Goal: Task Accomplishment & Management: Manage account settings

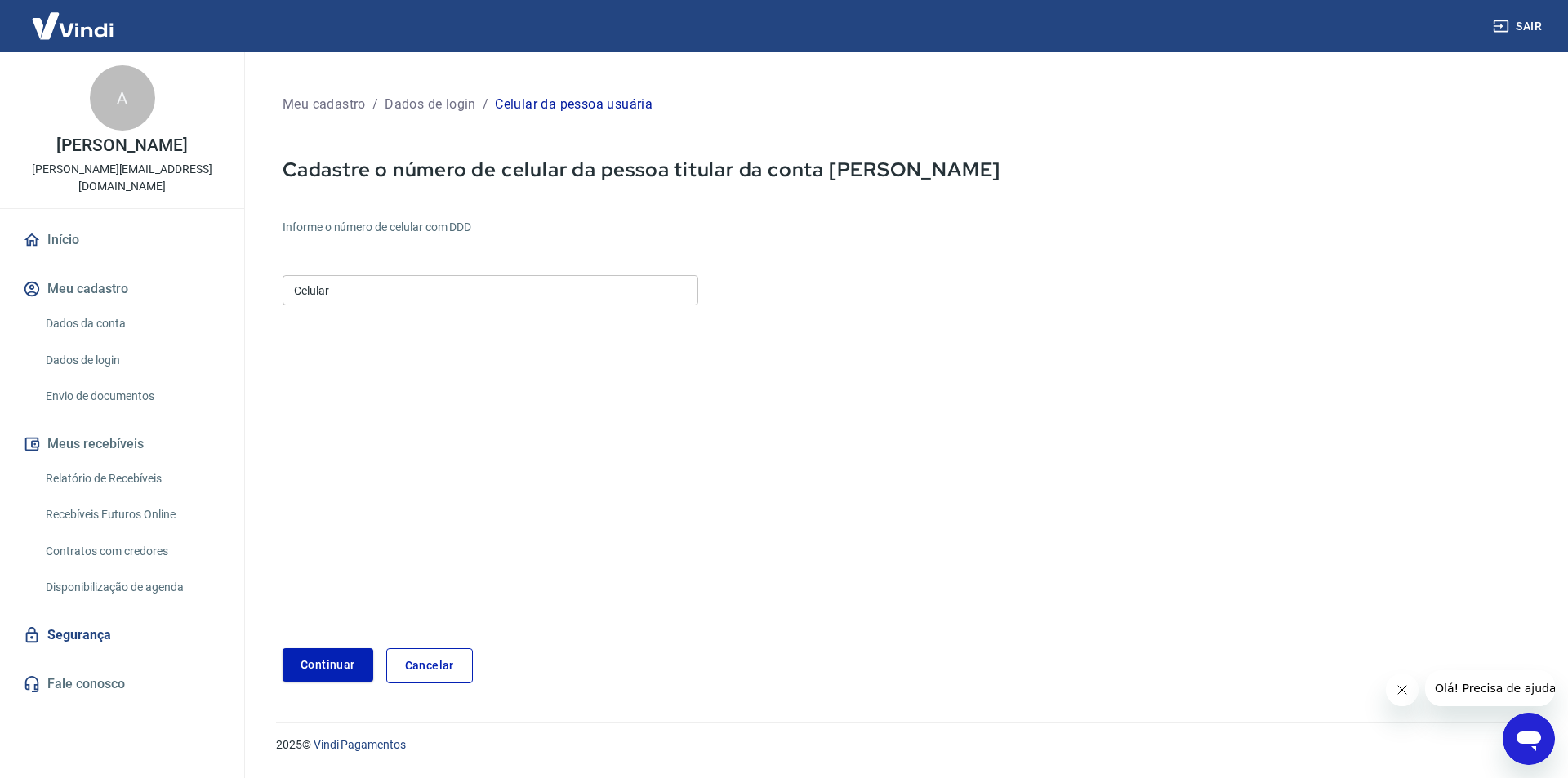
click at [88, 321] on link "Dados da conta" at bounding box center [132, 324] width 185 height 33
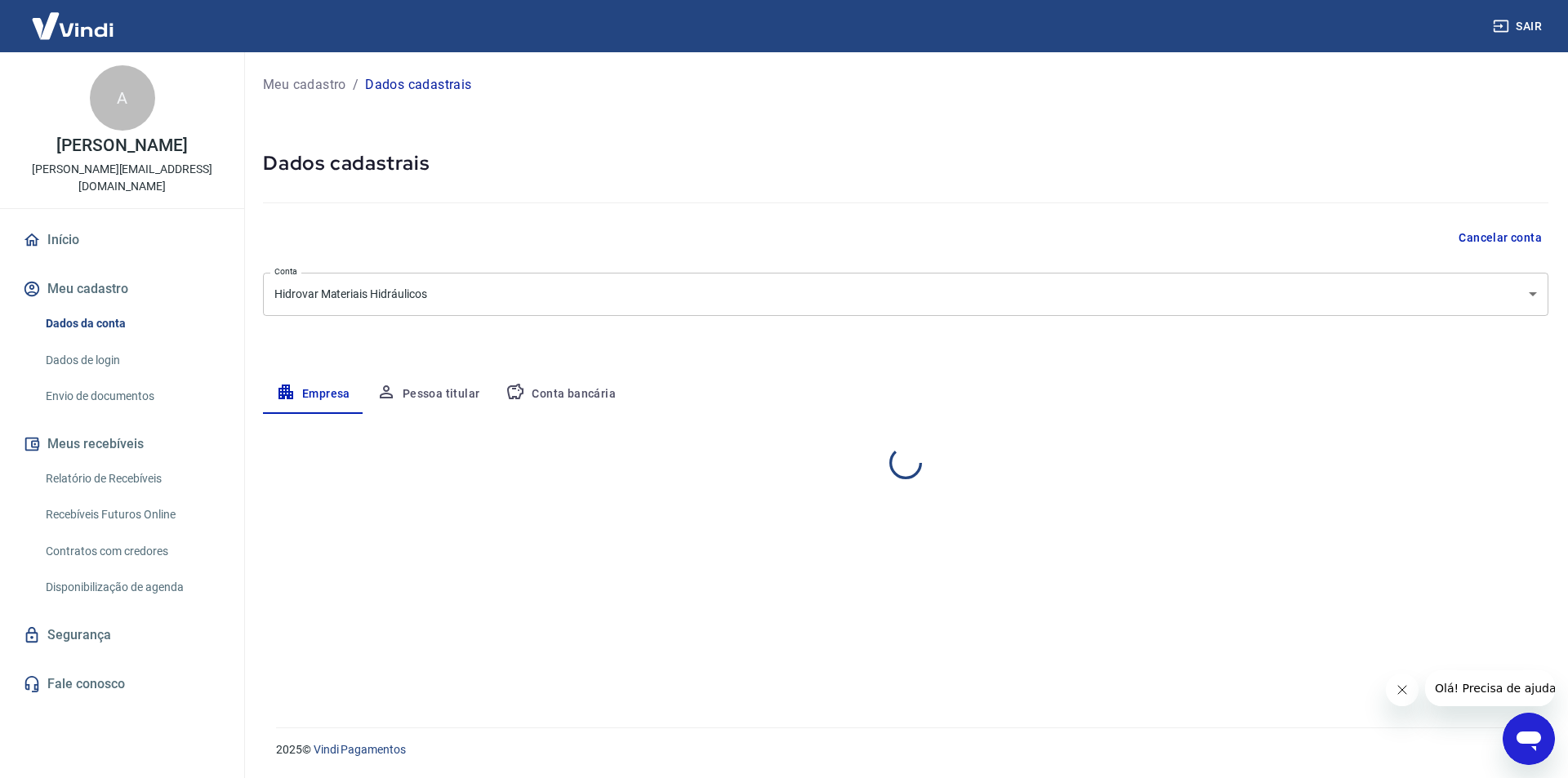
select select "PR"
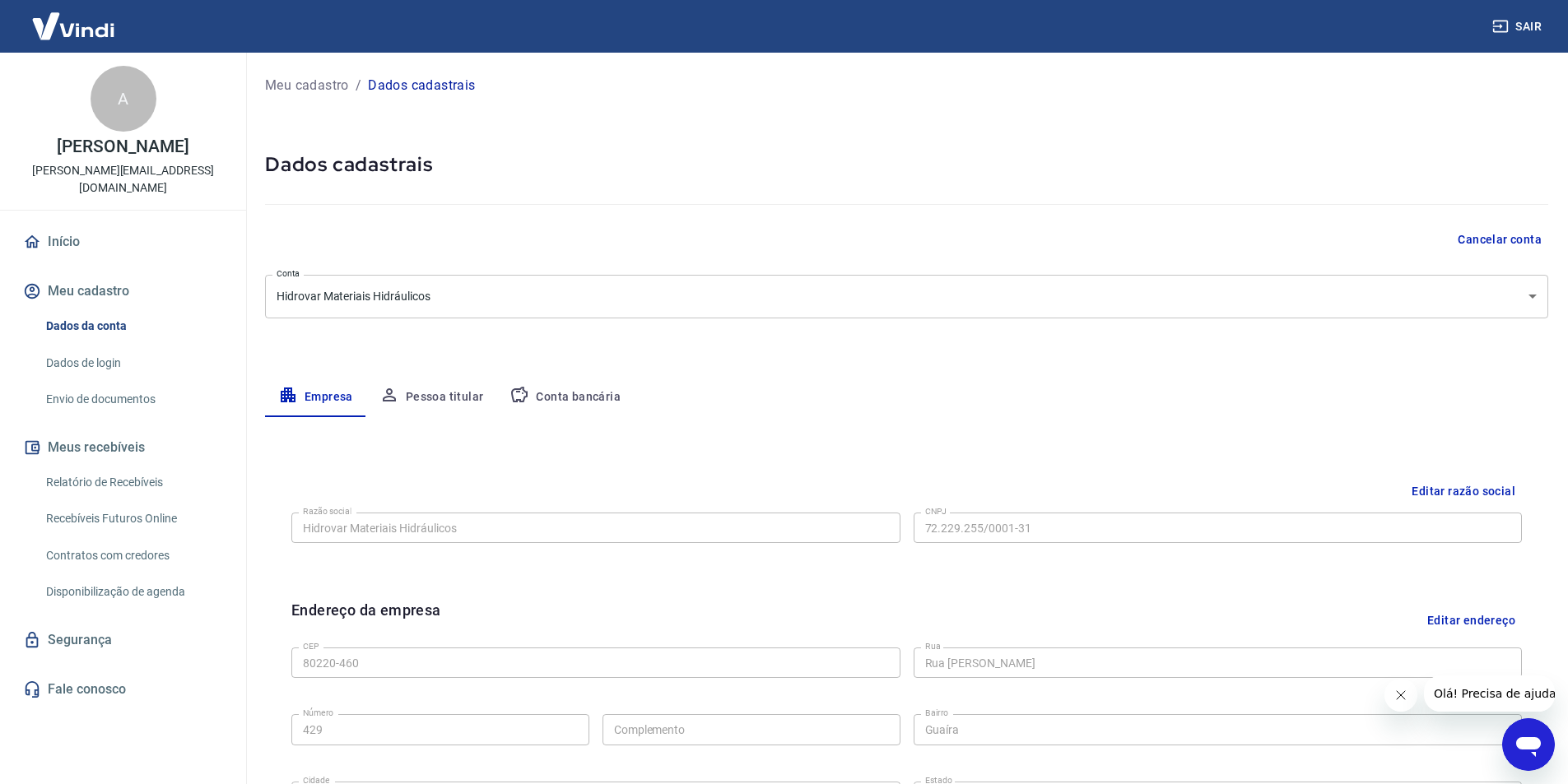
click at [578, 394] on button "Conta bancária" at bounding box center [566, 397] width 138 height 39
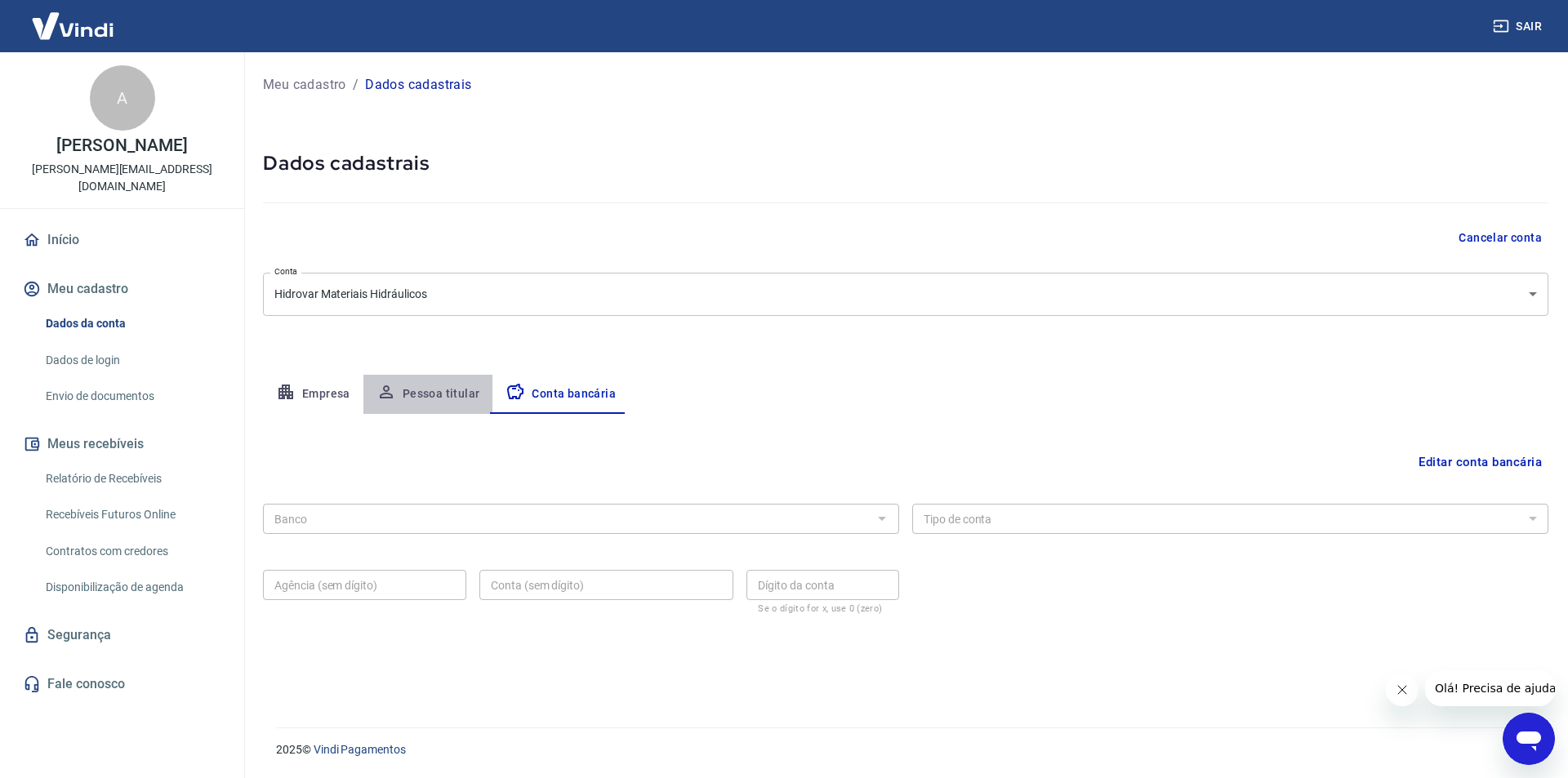
click at [446, 388] on button "Pessoa titular" at bounding box center [429, 394] width 130 height 39
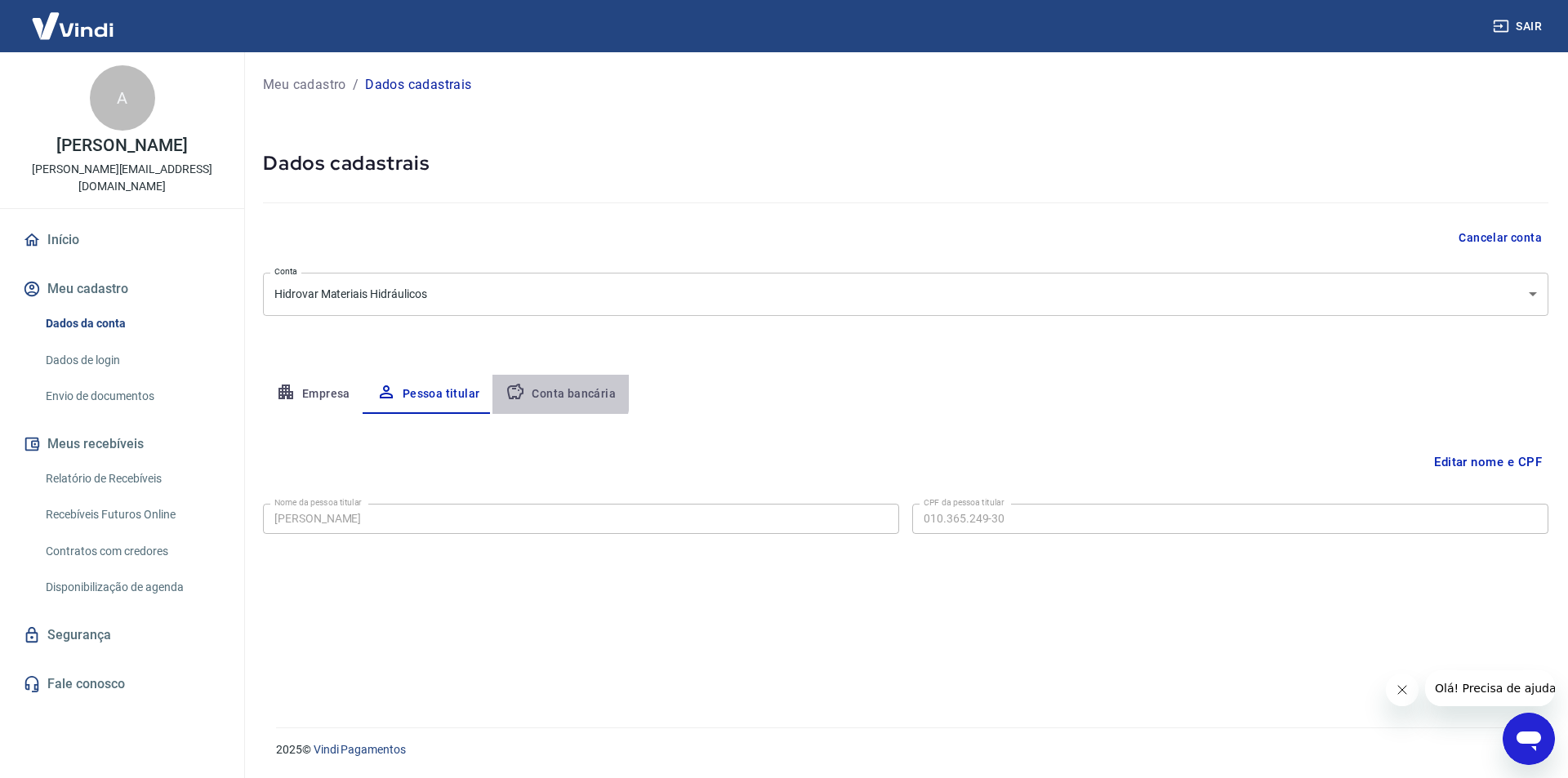
click at [540, 390] on button "Conta bancária" at bounding box center [561, 394] width 137 height 39
click at [691, 489] on div "Editar conta bancária Banco Banco Tipo de conta Conta Corrente Conta Poupança T…" at bounding box center [905, 550] width 1285 height 274
click at [520, 394] on icon "button" at bounding box center [515, 391] width 17 height 16
drag, startPoint x: 611, startPoint y: 543, endPoint x: 617, endPoint y: 535, distance: 10.0
click at [612, 541] on div "Banco Banco Tipo de conta Conta Corrente Conta Poupança Tipo de conta Agência (…" at bounding box center [905, 557] width 1285 height 120
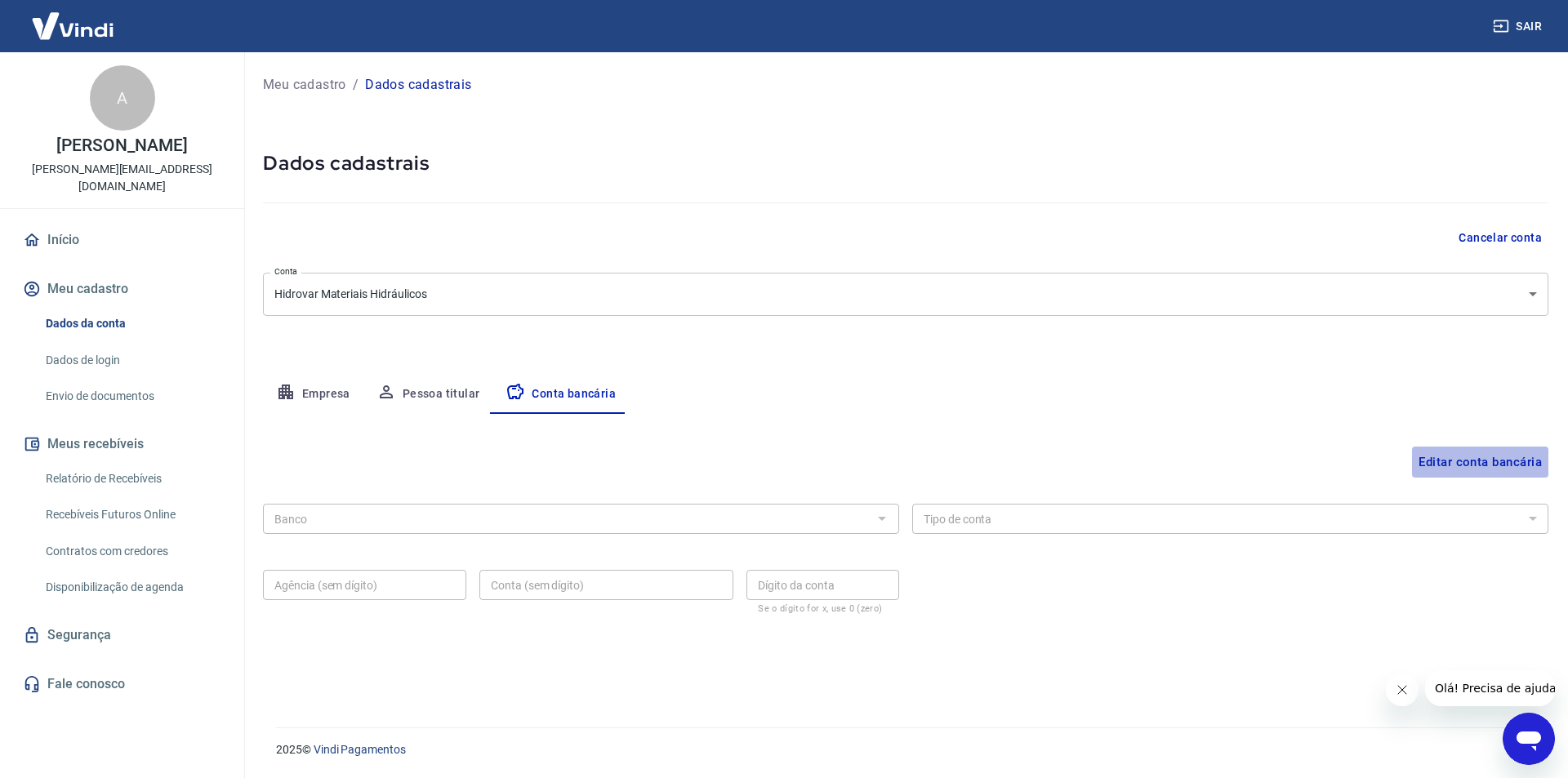
click at [1504, 461] on button "Editar conta bancária" at bounding box center [1480, 462] width 137 height 31
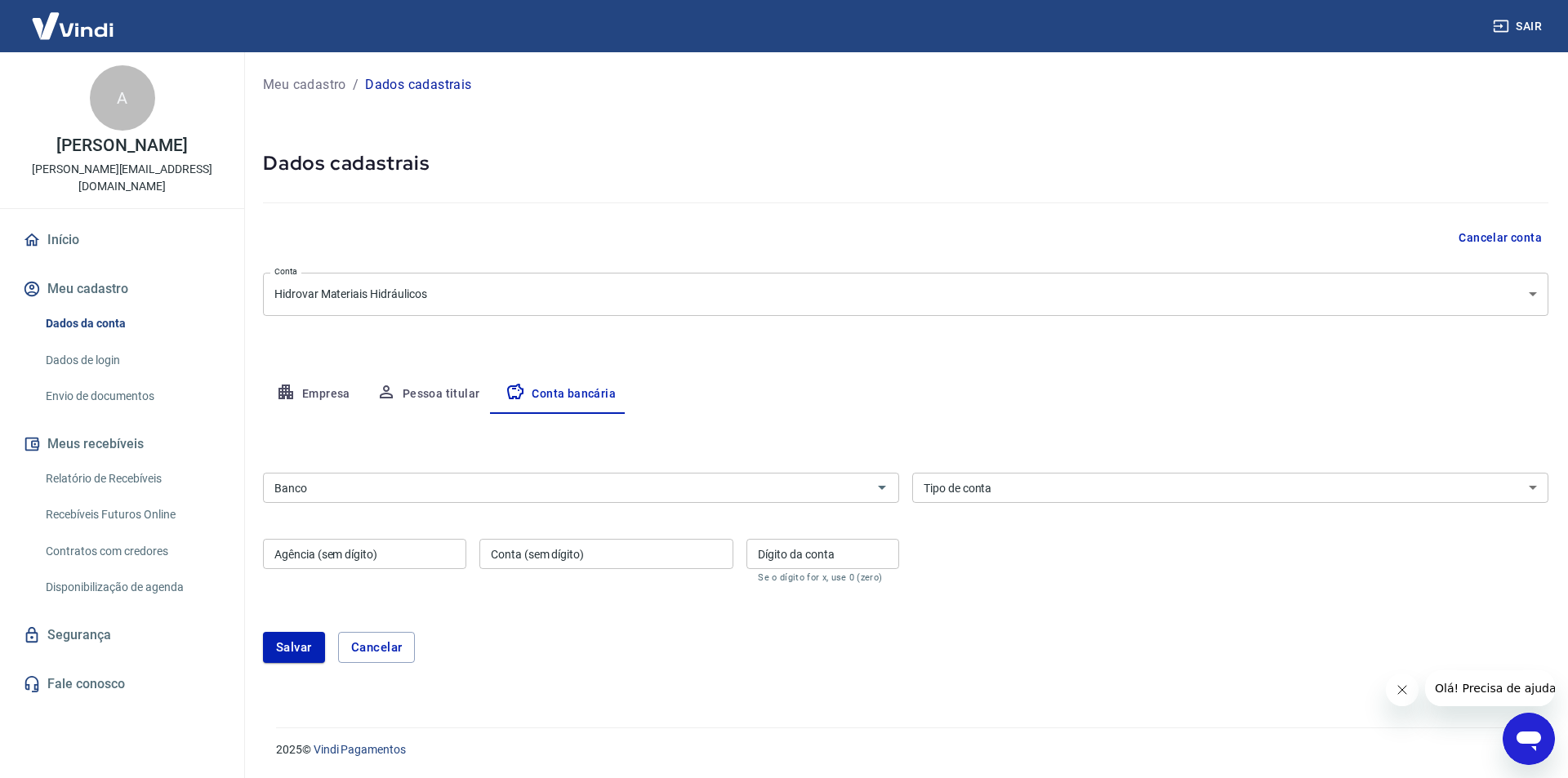
click at [611, 493] on input "Banco" at bounding box center [567, 488] width 600 height 20
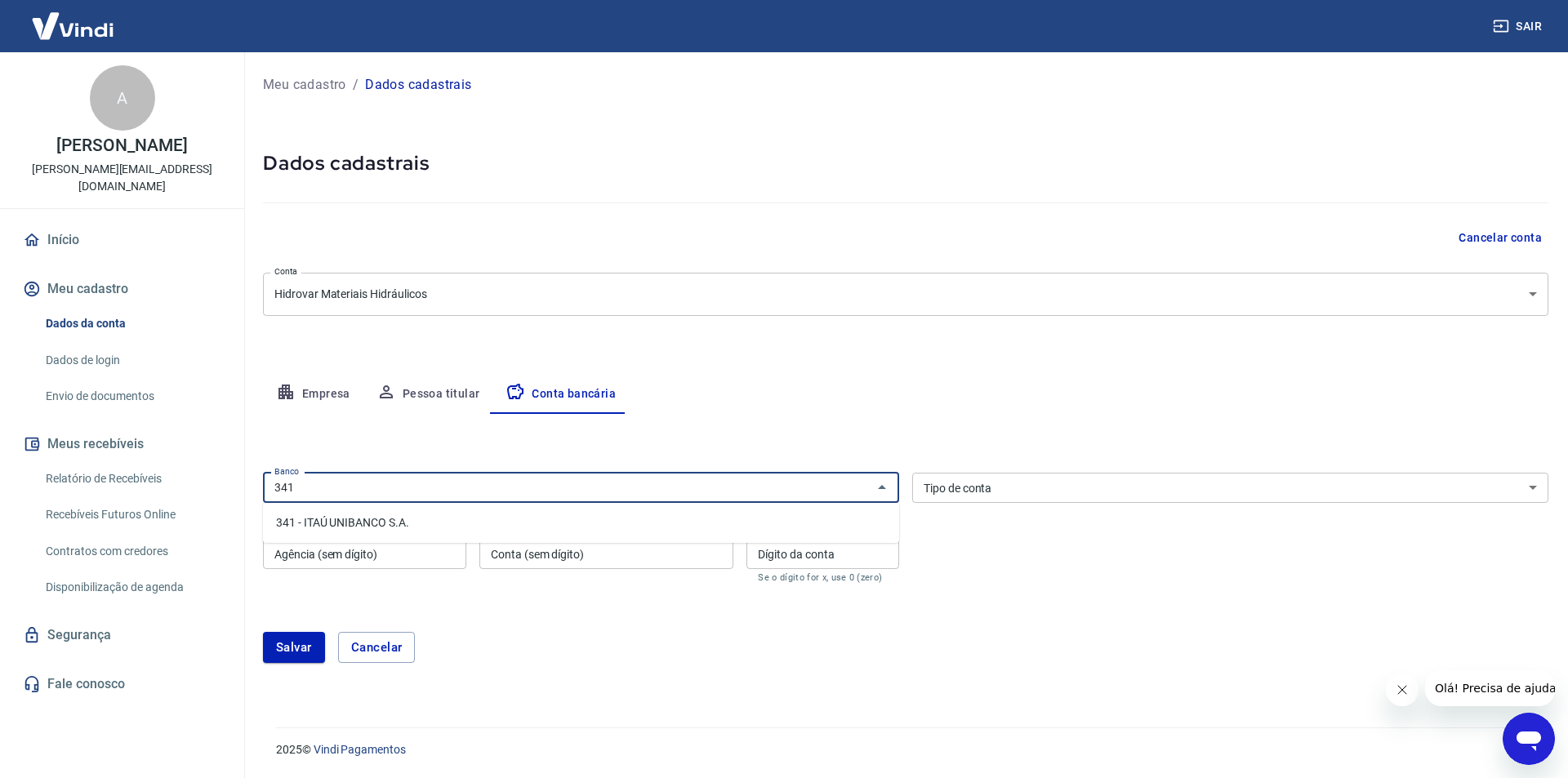
click at [589, 530] on li "341 - ITAÚ UNIBANCO S.A." at bounding box center [580, 523] width 636 height 27
type input "341 - ITAÚ UNIBANCO S.A."
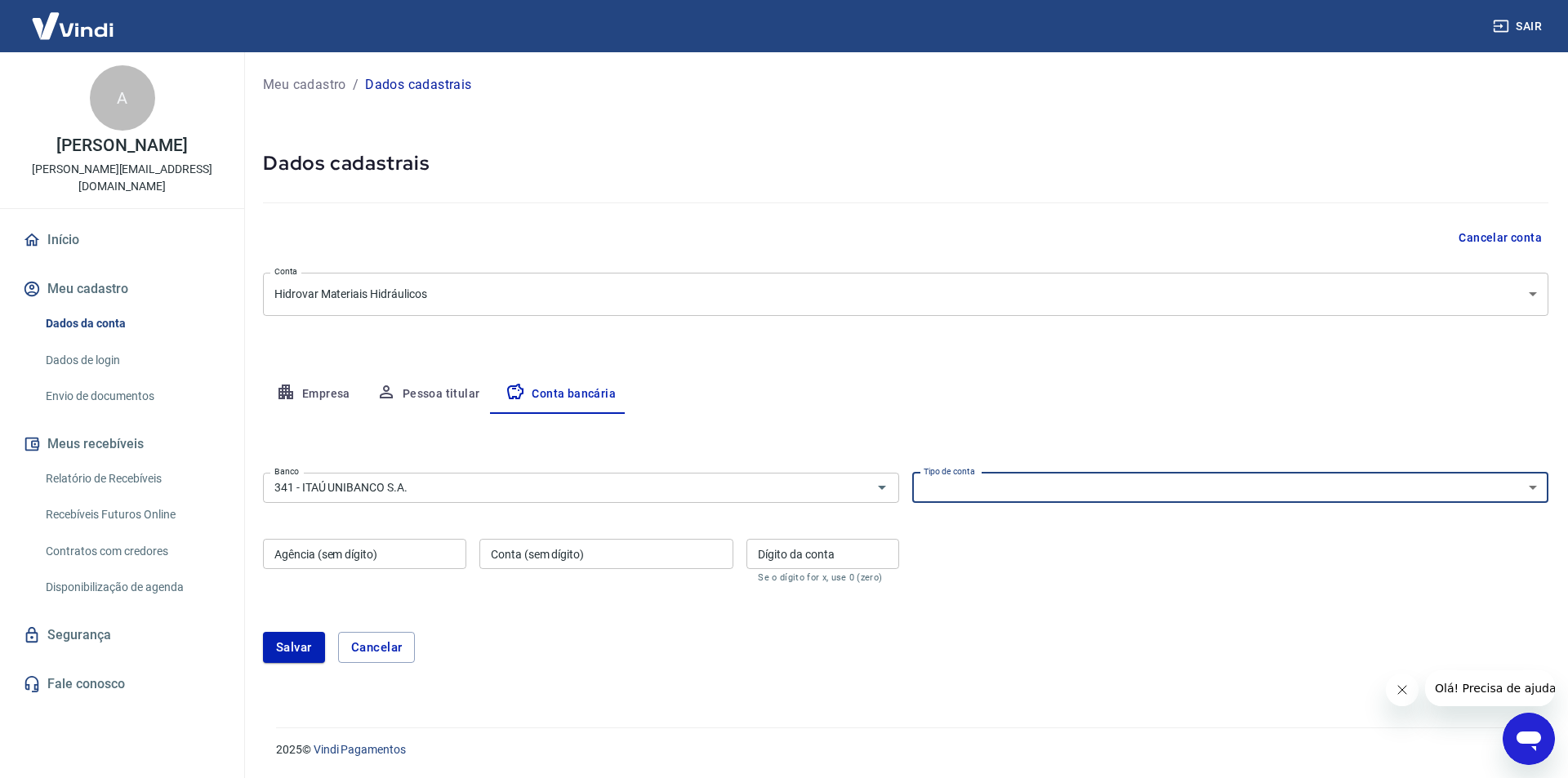
click at [971, 489] on select "Conta Corrente Conta Poupança" at bounding box center [1230, 488] width 636 height 30
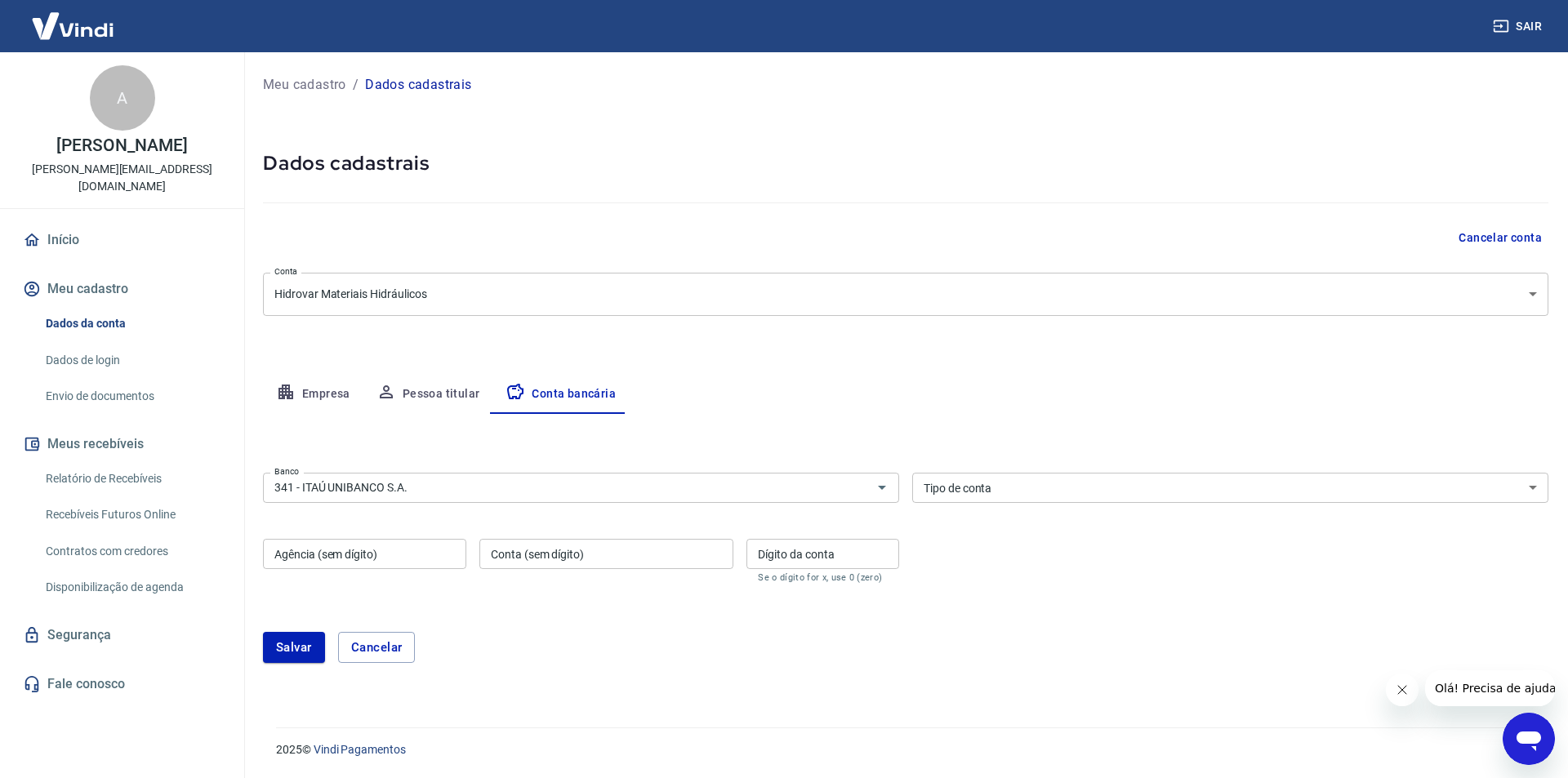
click at [986, 492] on div "Tipo de conta Conta Corrente Conta Poupança Tipo de conta" at bounding box center [1230, 488] width 636 height 30
click at [986, 492] on select "Conta Corrente Conta Poupança" at bounding box center [1230, 488] width 636 height 30
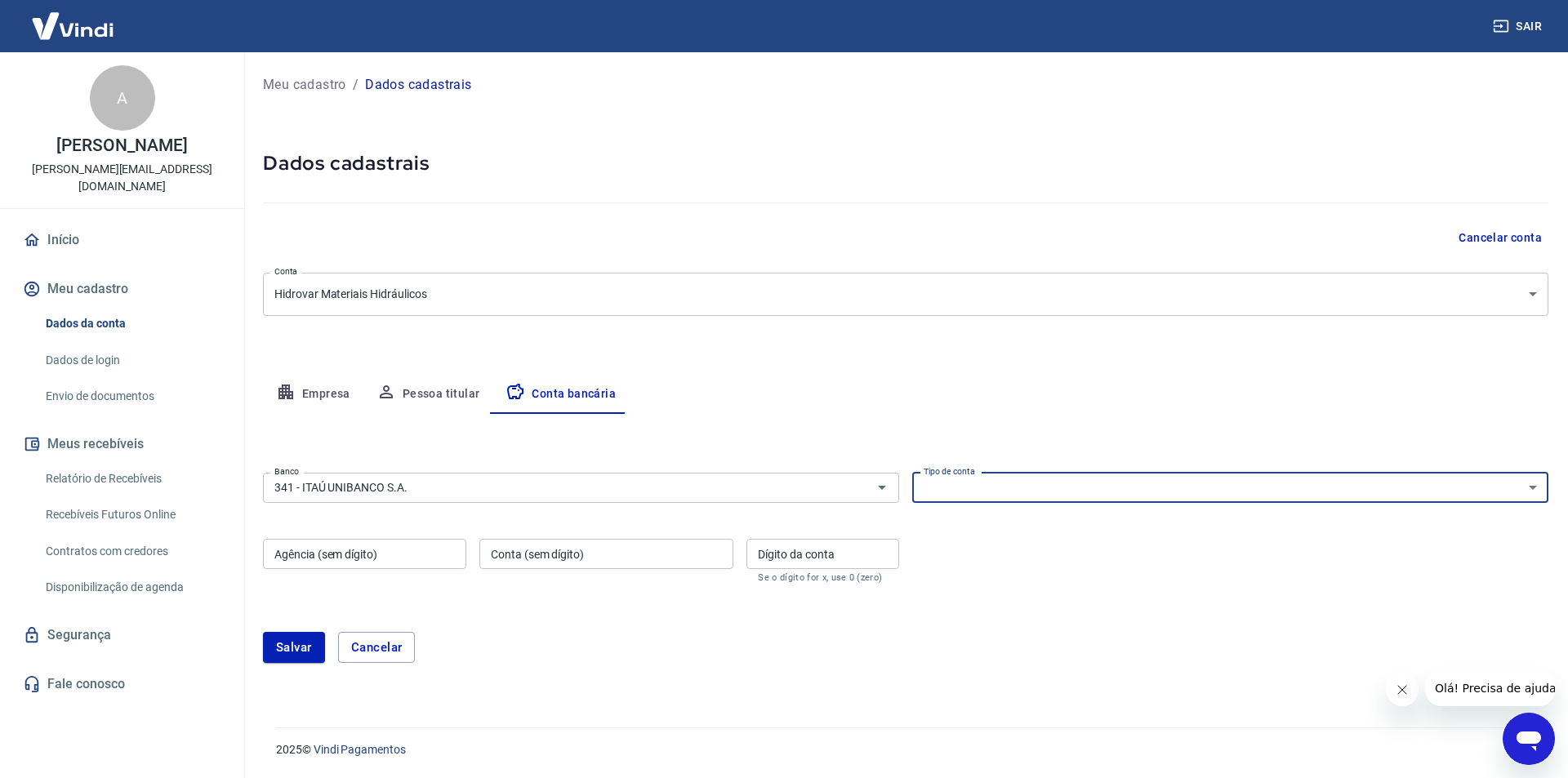
select select "1"
click at [912, 473] on select "Conta Corrente Conta Poupança" at bounding box center [1230, 488] width 636 height 30
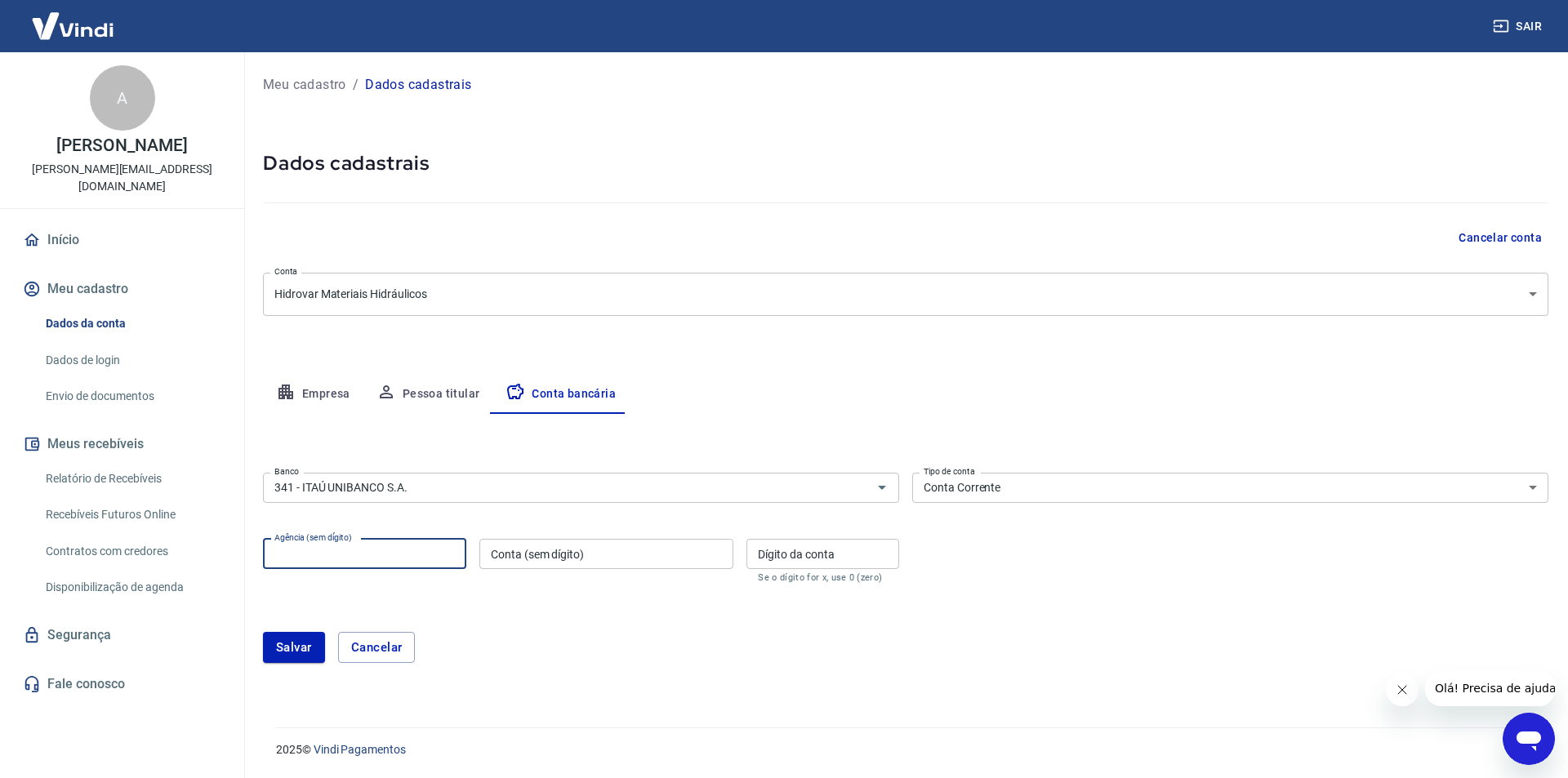
click at [430, 557] on input "Agência (sem dígito)" at bounding box center [364, 554] width 204 height 30
type input "3720"
type input "04373"
type input "0"
click at [296, 648] on button "Salvar" at bounding box center [294, 647] width 62 height 31
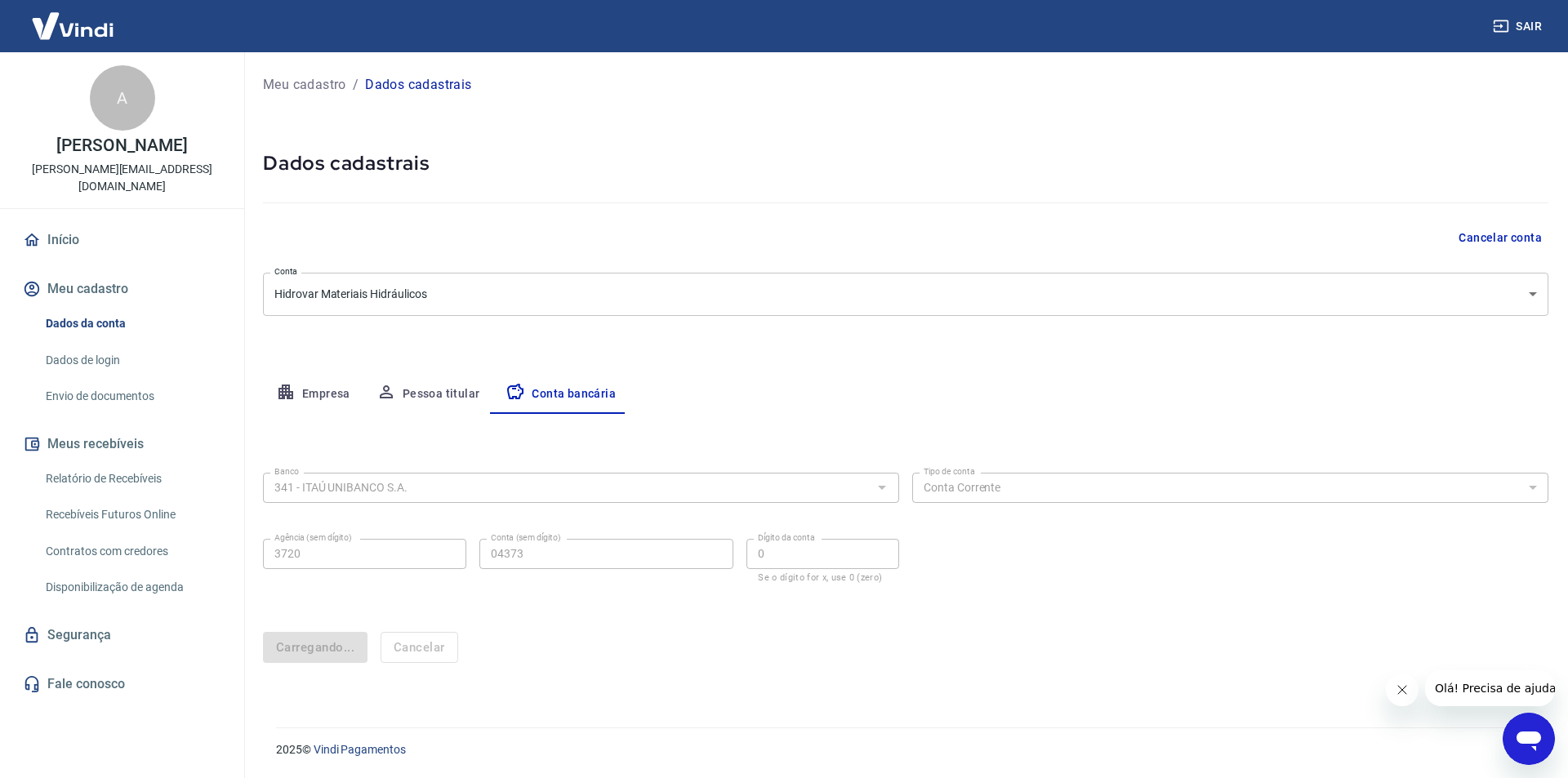
select select "1"
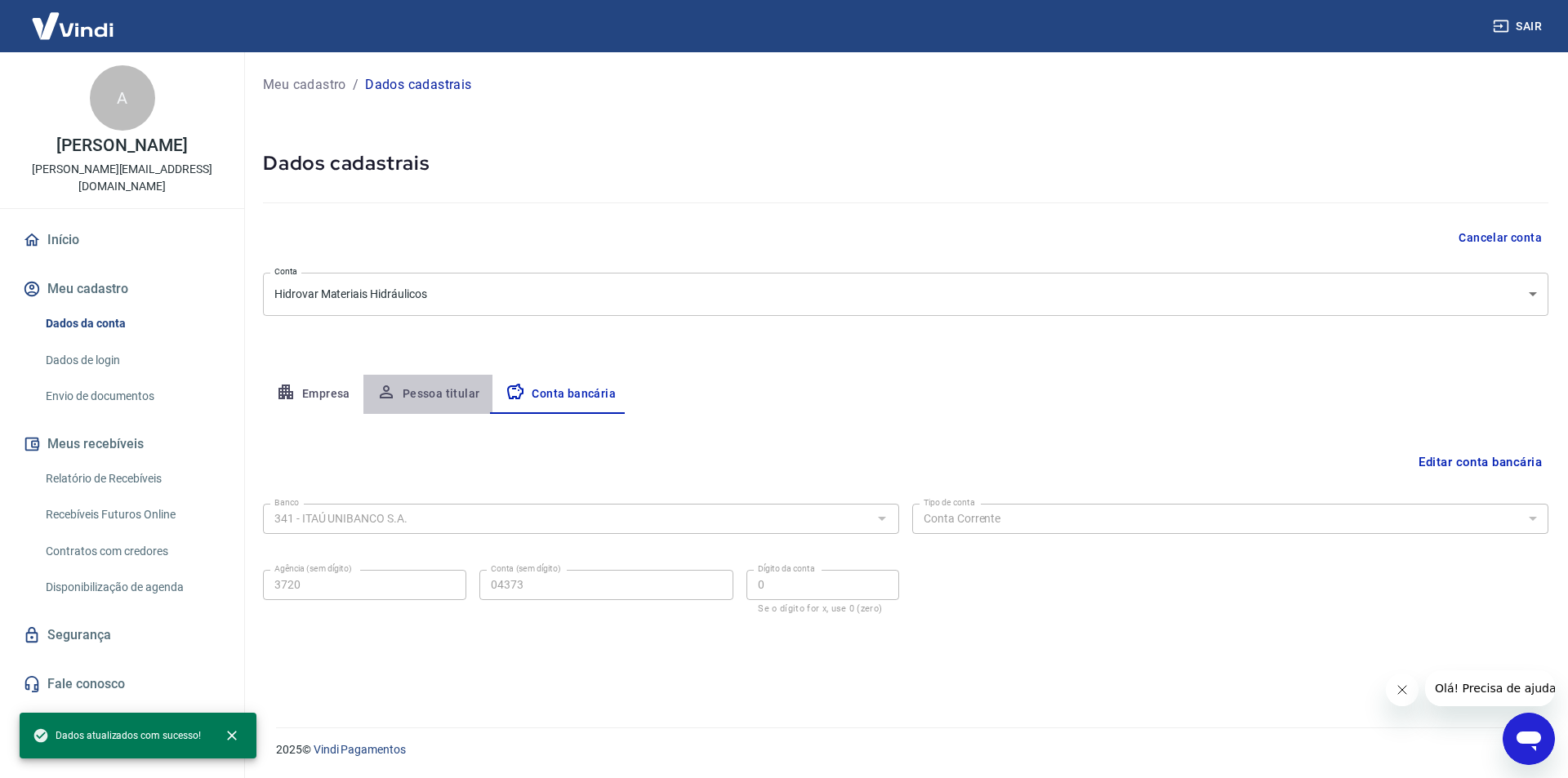
click at [421, 390] on button "Pessoa titular" at bounding box center [429, 394] width 130 height 39
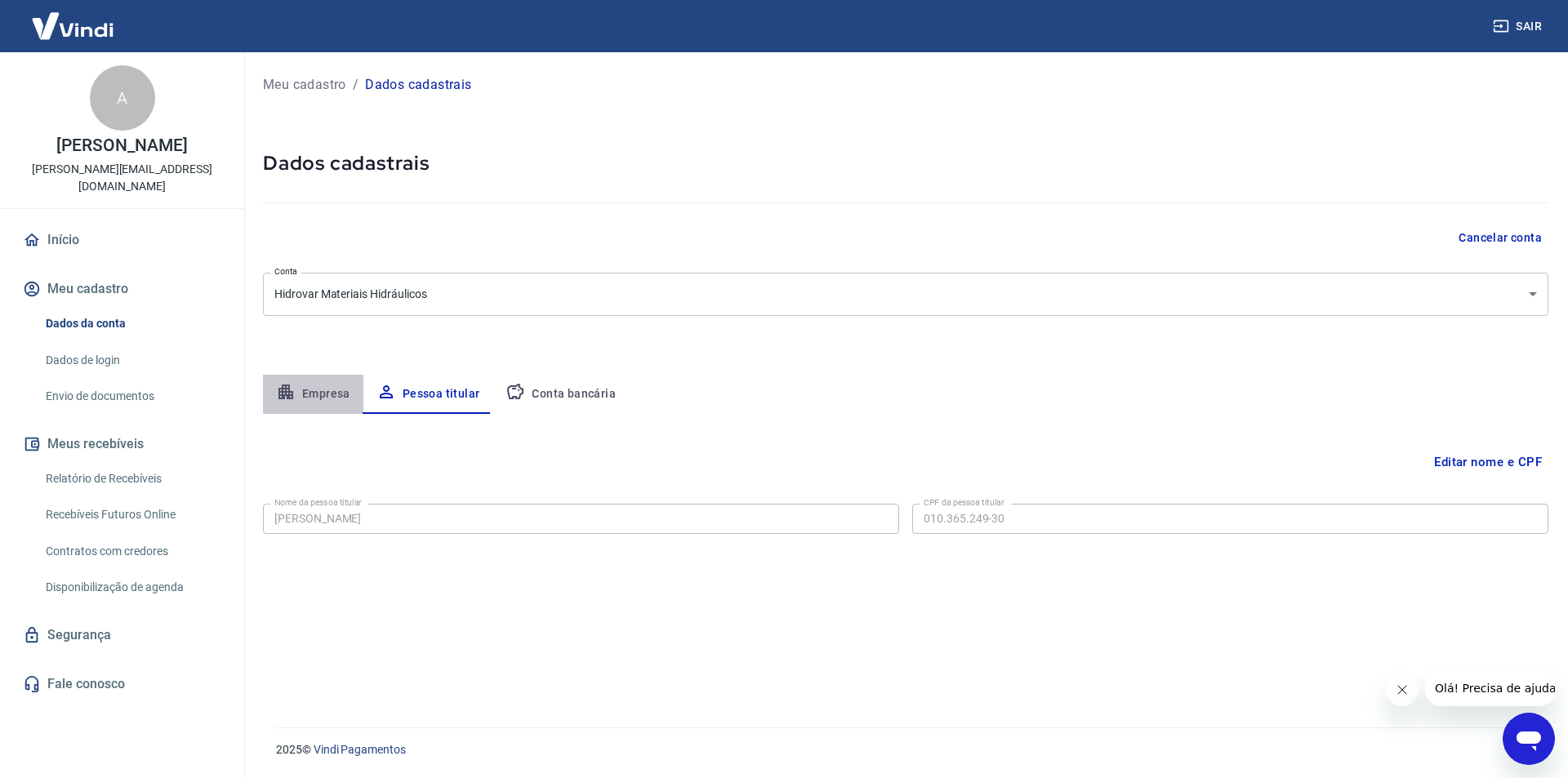
click at [327, 391] on button "Empresa" at bounding box center [313, 394] width 100 height 39
select select "PR"
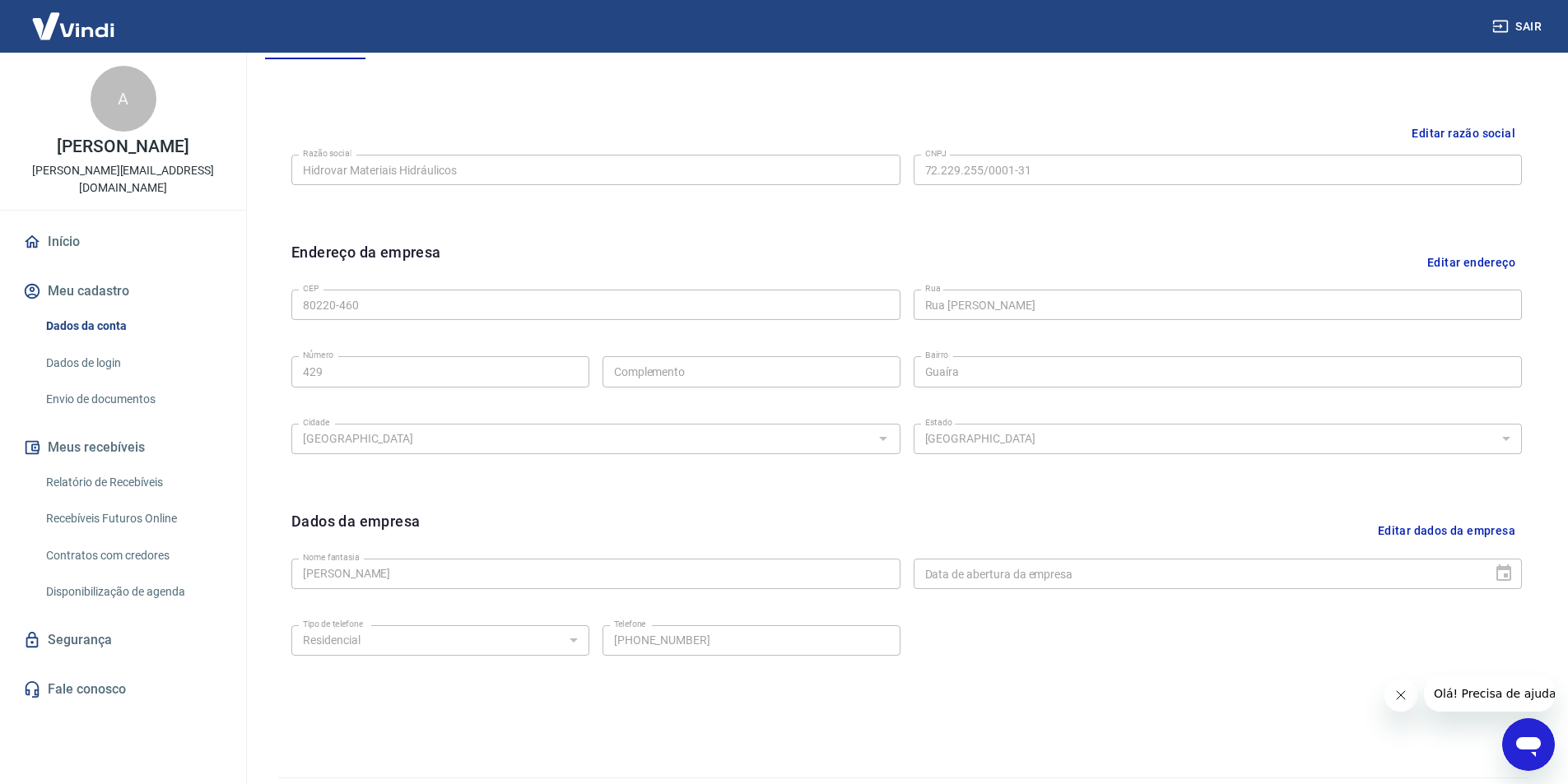
scroll to position [320, 0]
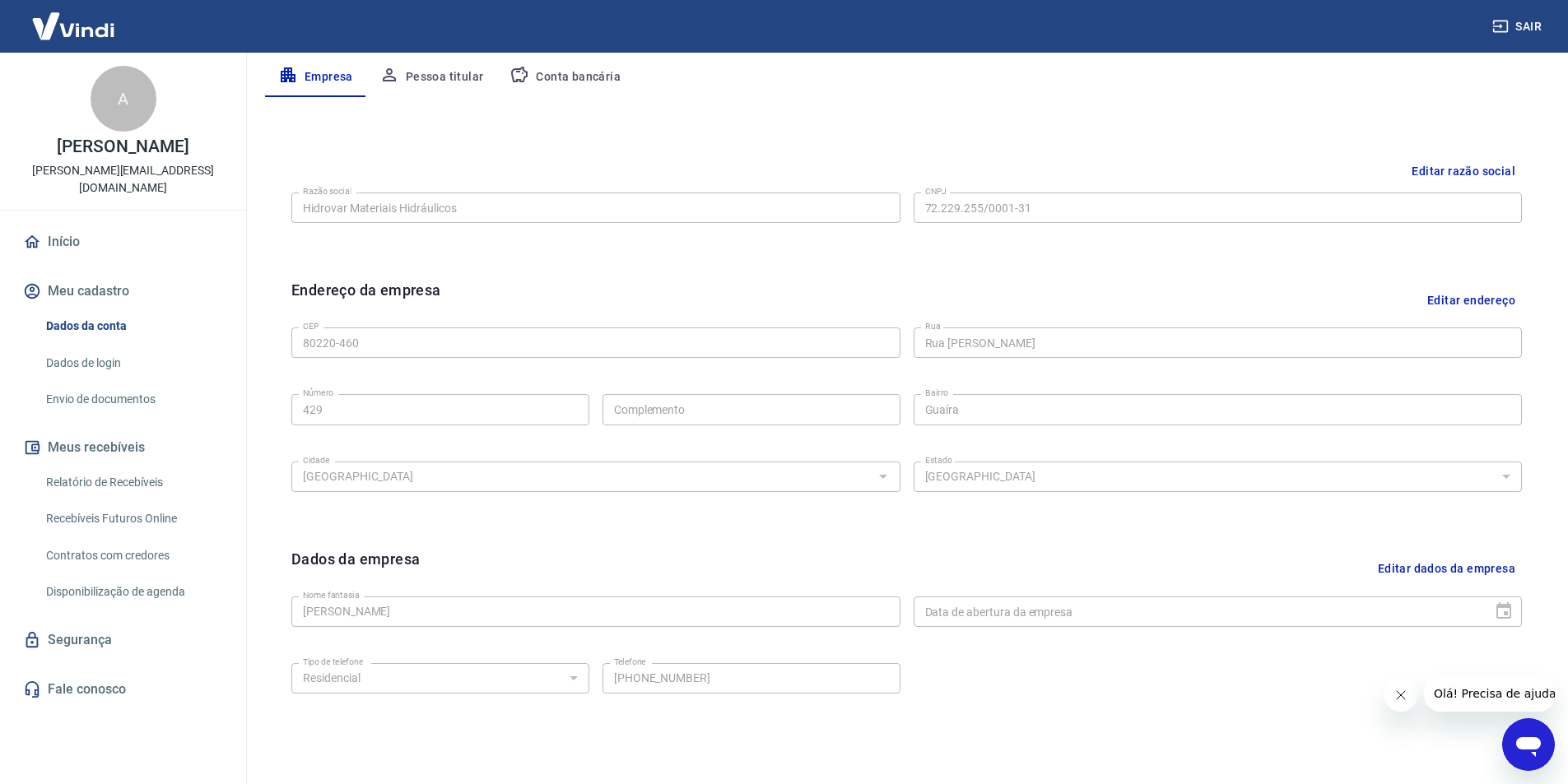
click at [107, 361] on link "Dados de login" at bounding box center [133, 363] width 187 height 34
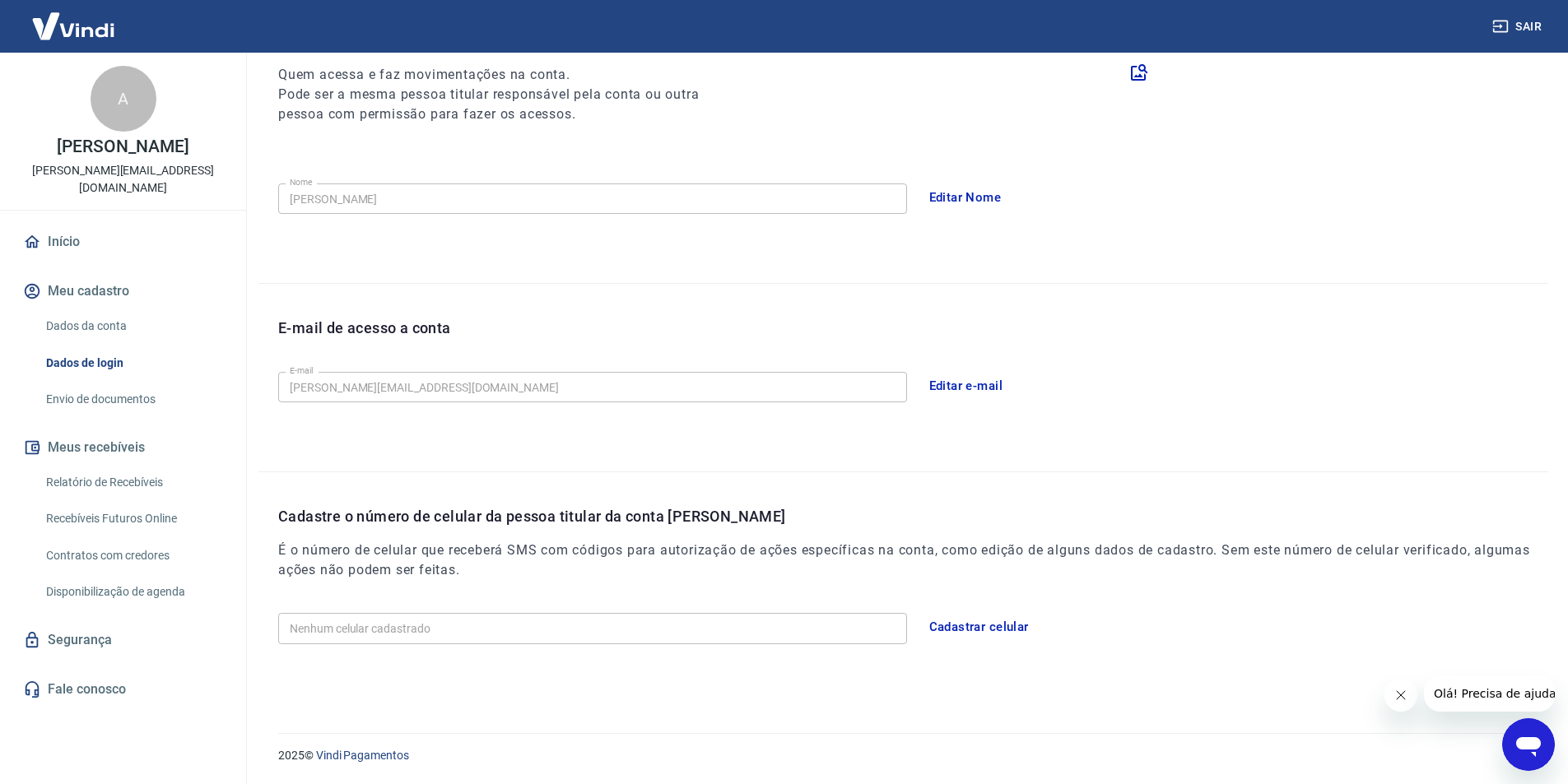
scroll to position [214, 0]
drag, startPoint x: 343, startPoint y: 516, endPoint x: 718, endPoint y: 529, distance: 375.2
click at [692, 529] on div "Cadastre o número de celular da pessoa titular da conta [PERSON_NAME] É o númer…" at bounding box center [913, 555] width 1270 height 101
click at [721, 529] on div "Cadastre o número de celular da pessoa titular da conta [PERSON_NAME] É o númer…" at bounding box center [913, 555] width 1270 height 101
click at [998, 627] on button "Cadastrar celular" at bounding box center [979, 627] width 118 height 34
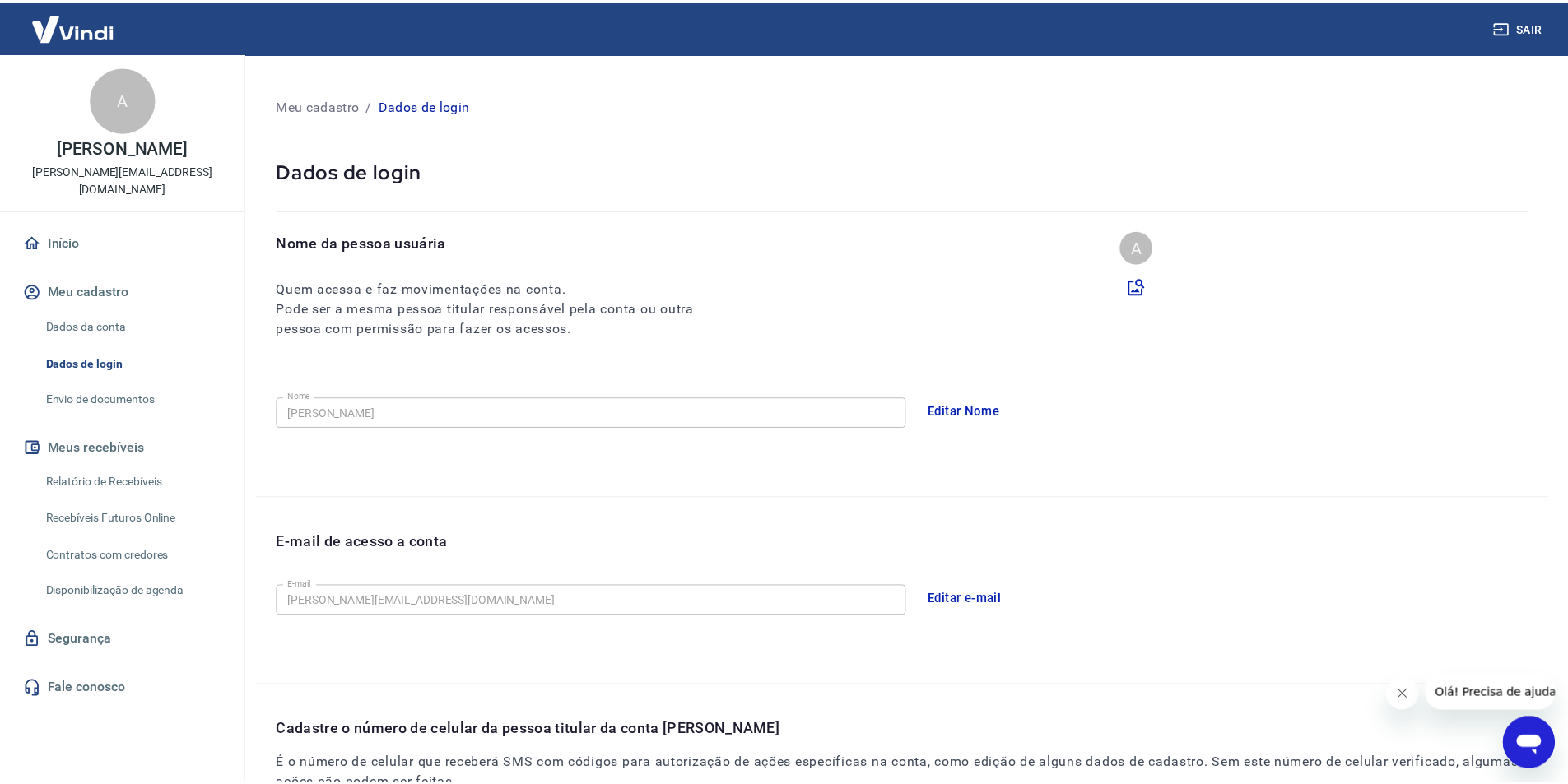
scroll to position [214, 0]
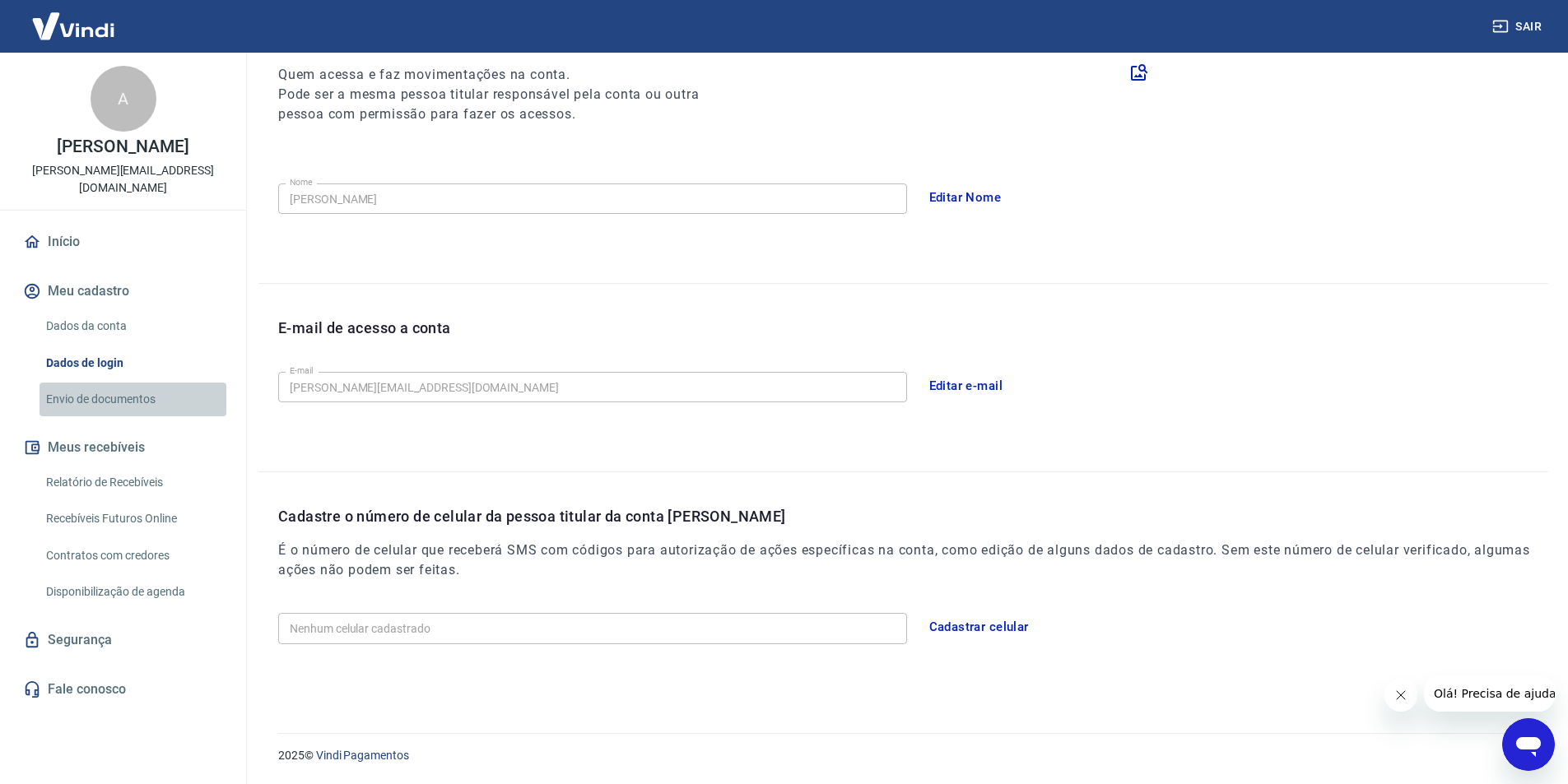
click at [92, 397] on link "Envio de documentos" at bounding box center [133, 399] width 187 height 34
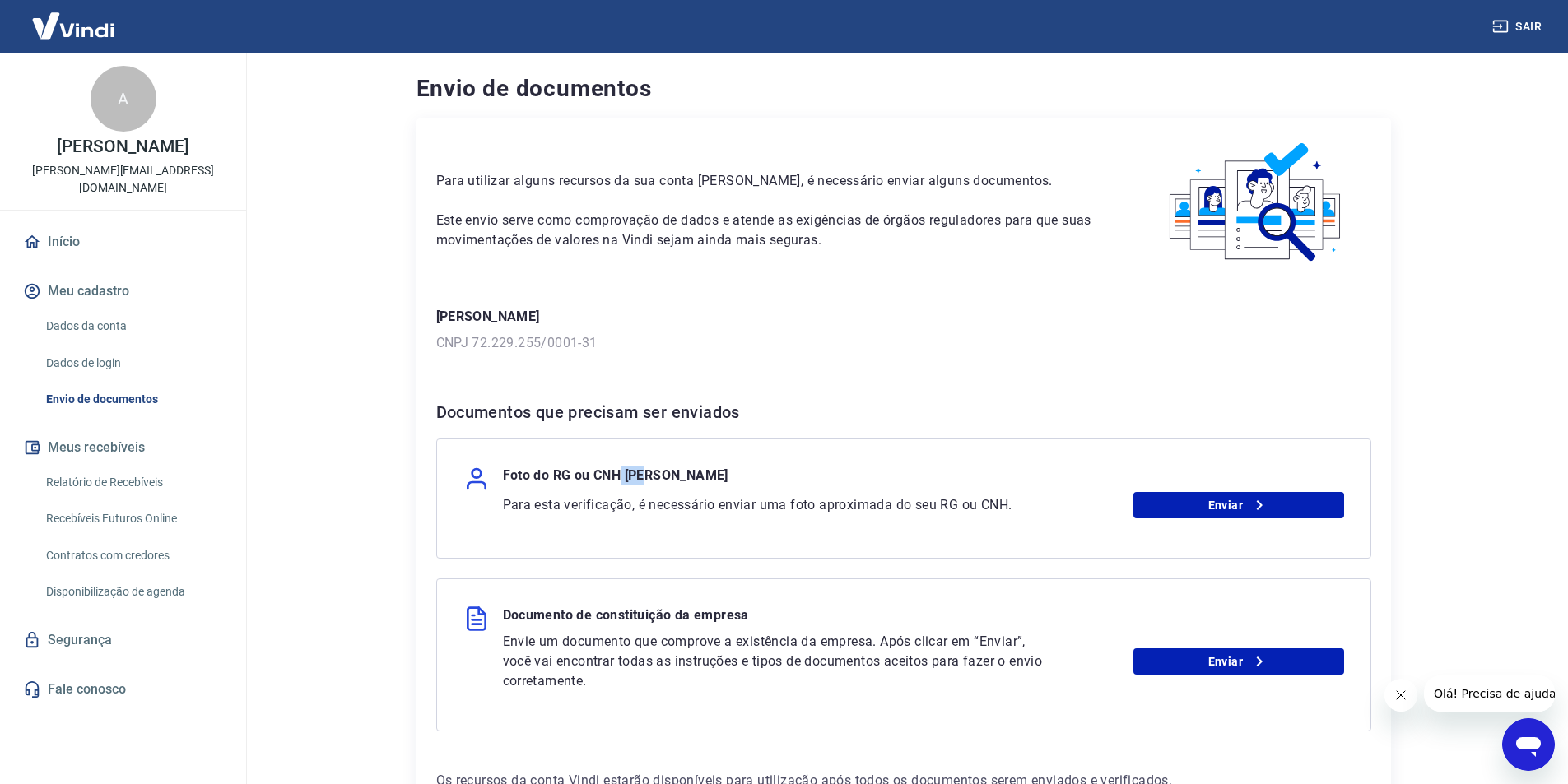
drag, startPoint x: 638, startPoint y: 477, endPoint x: 740, endPoint y: 488, distance: 102.6
click at [679, 481] on p "Foto do RG ou CNH [PERSON_NAME]" at bounding box center [615, 478] width 225 height 26
click at [854, 494] on div "Para esta verificação, é necessário enviar uma foto aproximada do seu RG ou CNH…" at bounding box center [923, 505] width 841 height 26
drag, startPoint x: 541, startPoint y: 476, endPoint x: 894, endPoint y: 472, distance: 353.0
click at [894, 472] on div "Foto do RG ou CNH [PERSON_NAME]" at bounding box center [903, 478] width 881 height 26
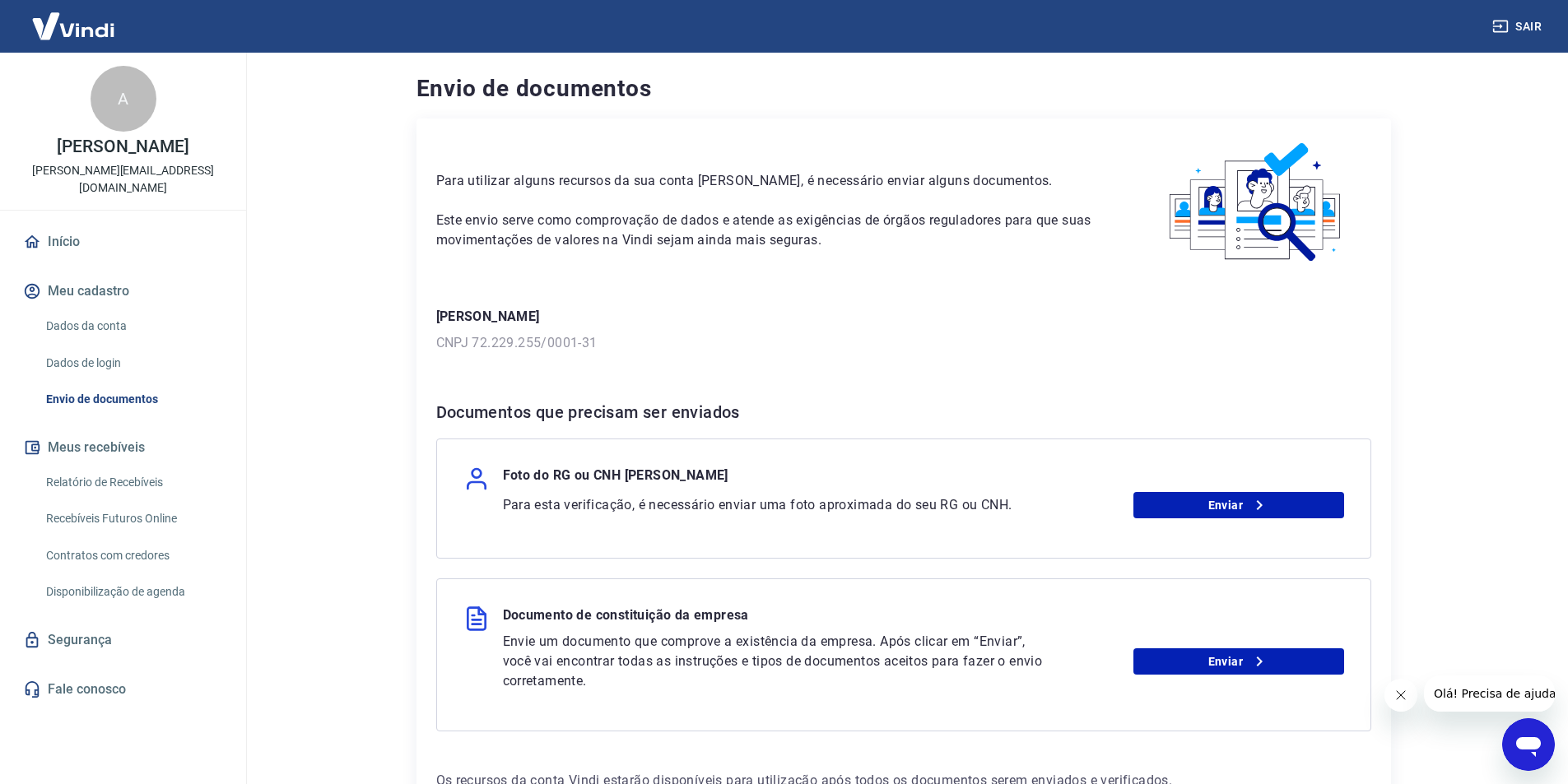
click at [894, 472] on div "Foto do RG ou CNH [PERSON_NAME]" at bounding box center [903, 478] width 881 height 26
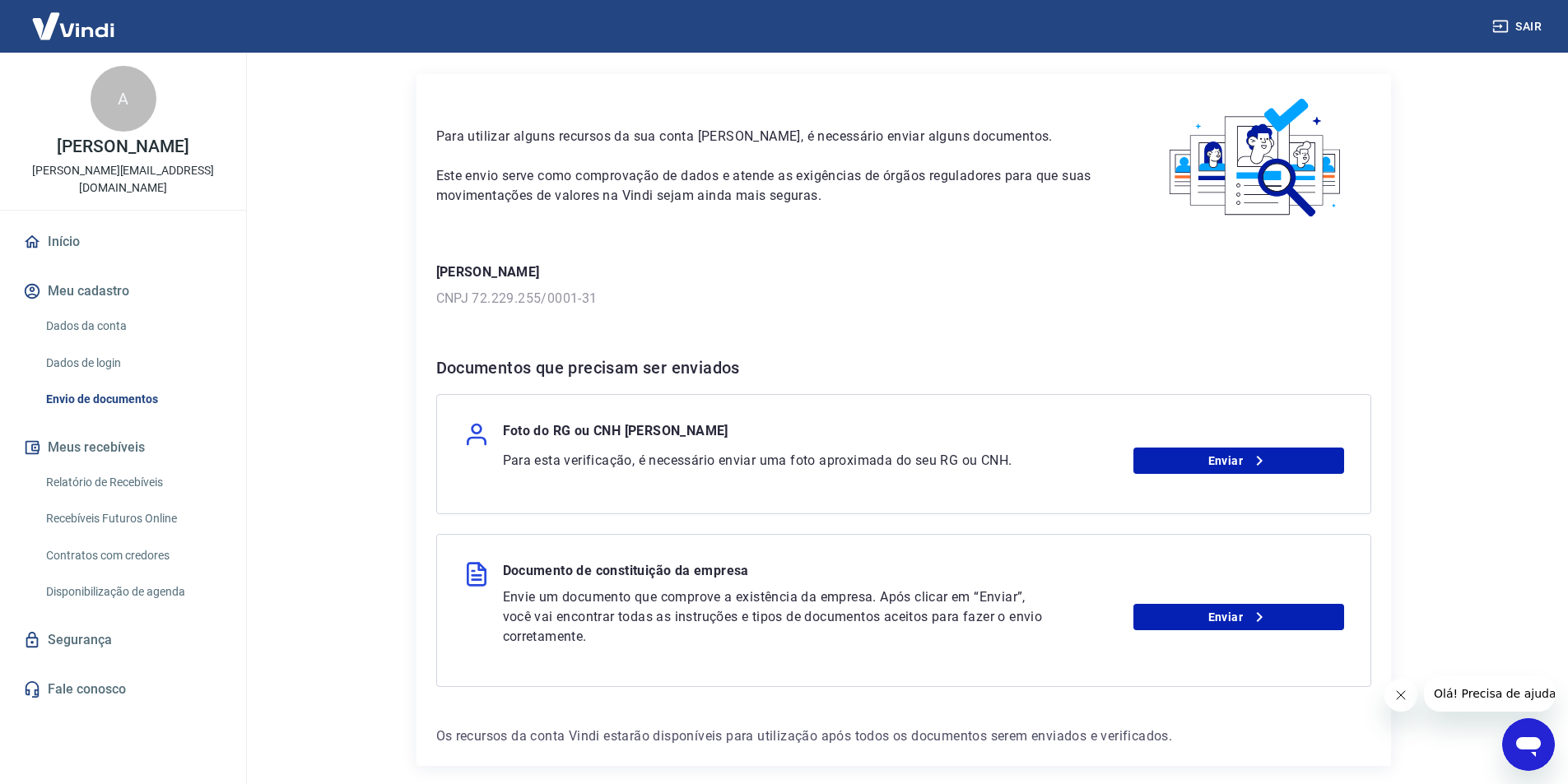
scroll to position [82, 0]
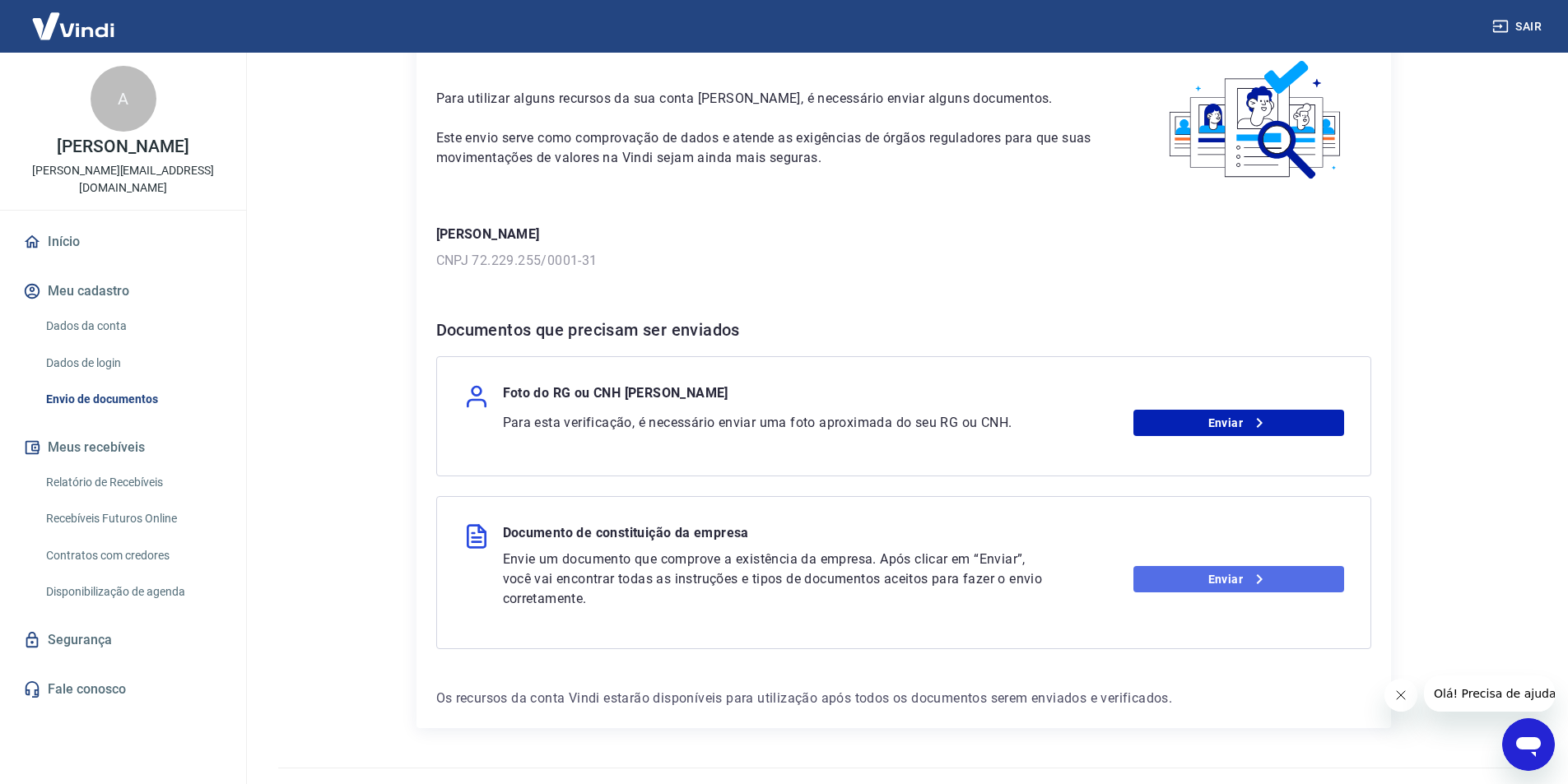
click at [1260, 576] on icon at bounding box center [1260, 580] width 20 height 20
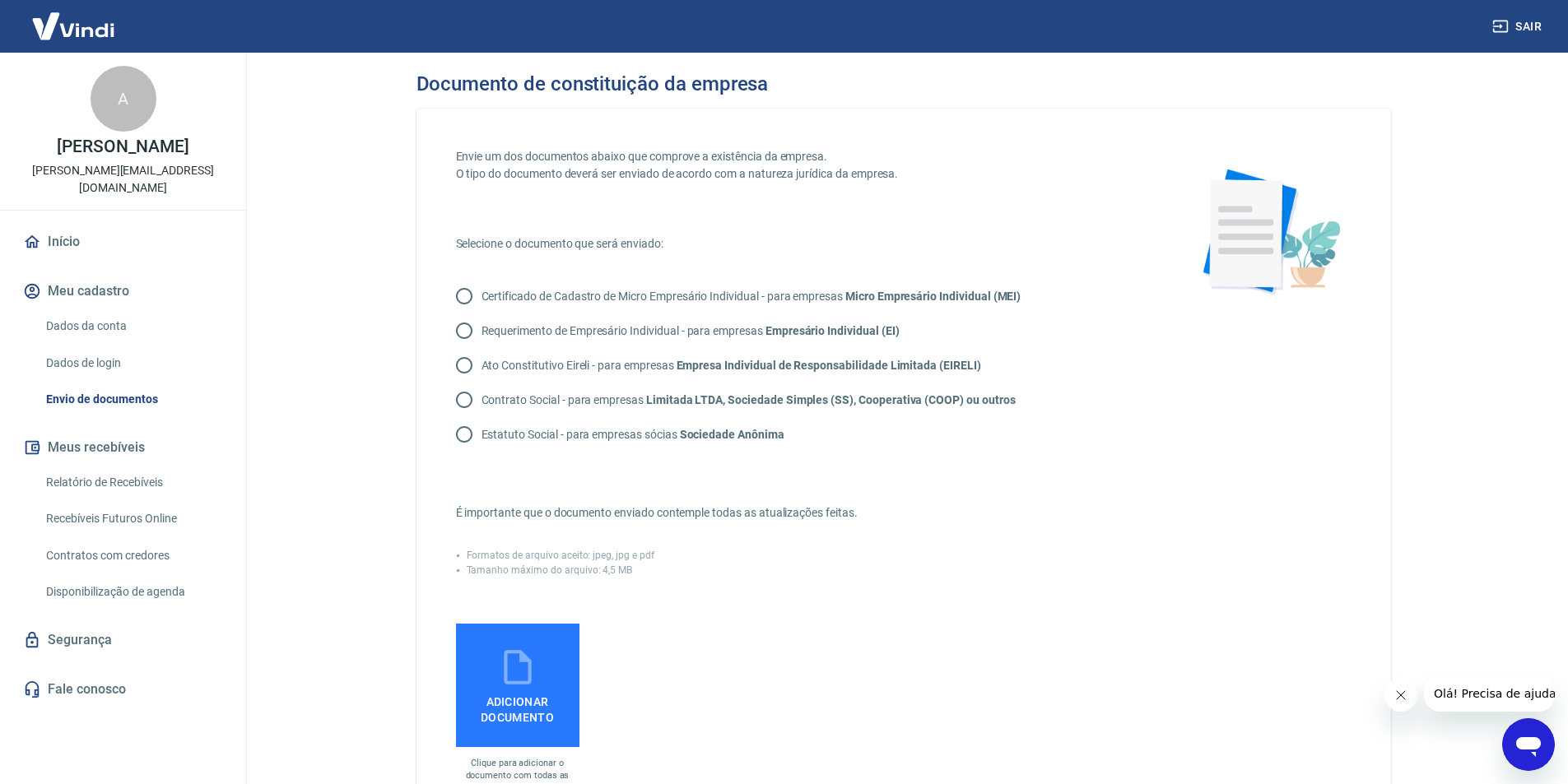
click at [471, 401] on input "Contrato Social - para empresas Limitada LTDA, Sociedade Simples (SS), Cooperat…" at bounding box center [464, 399] width 34 height 34
radio input "true"
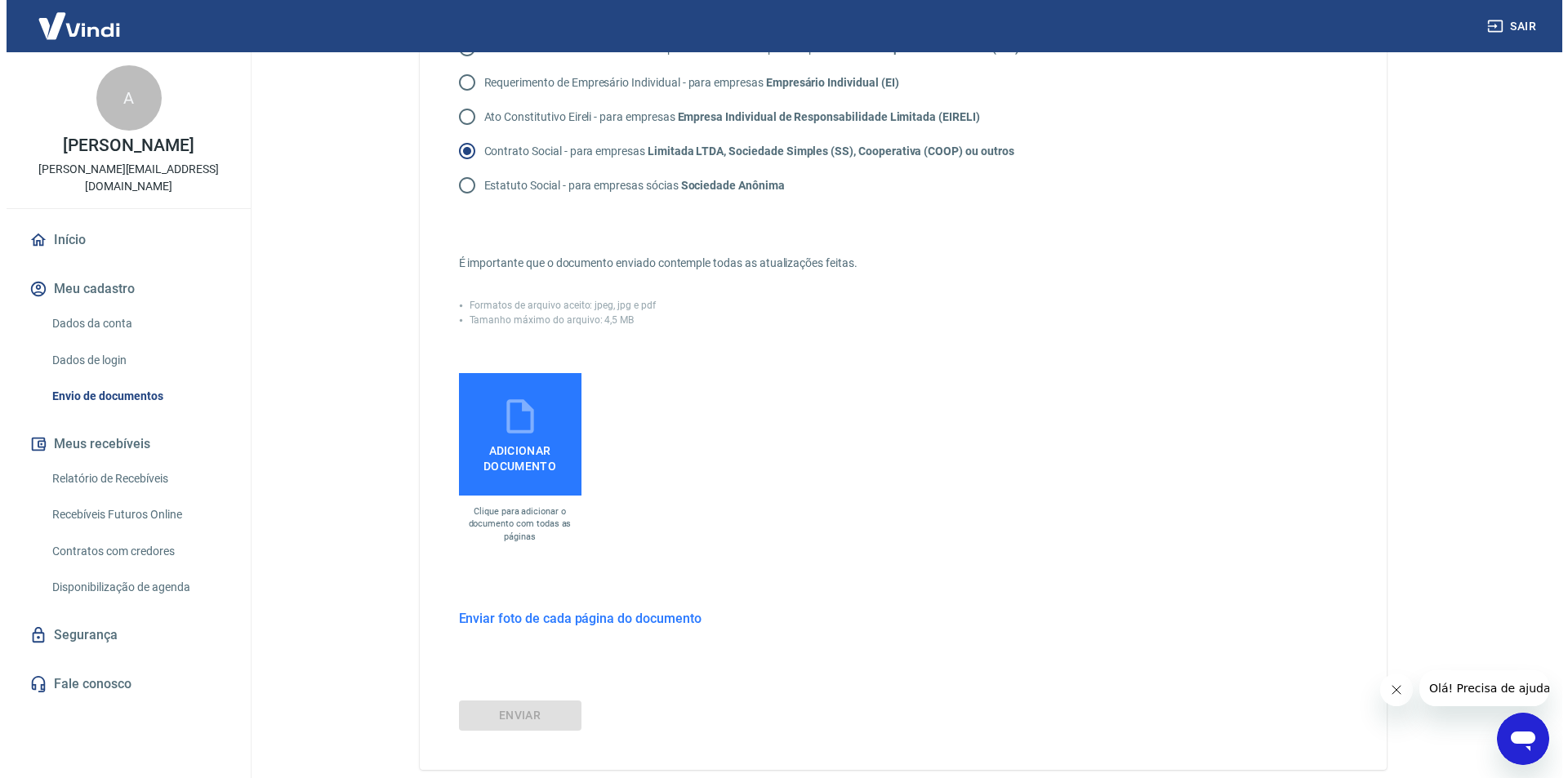
scroll to position [327, 0]
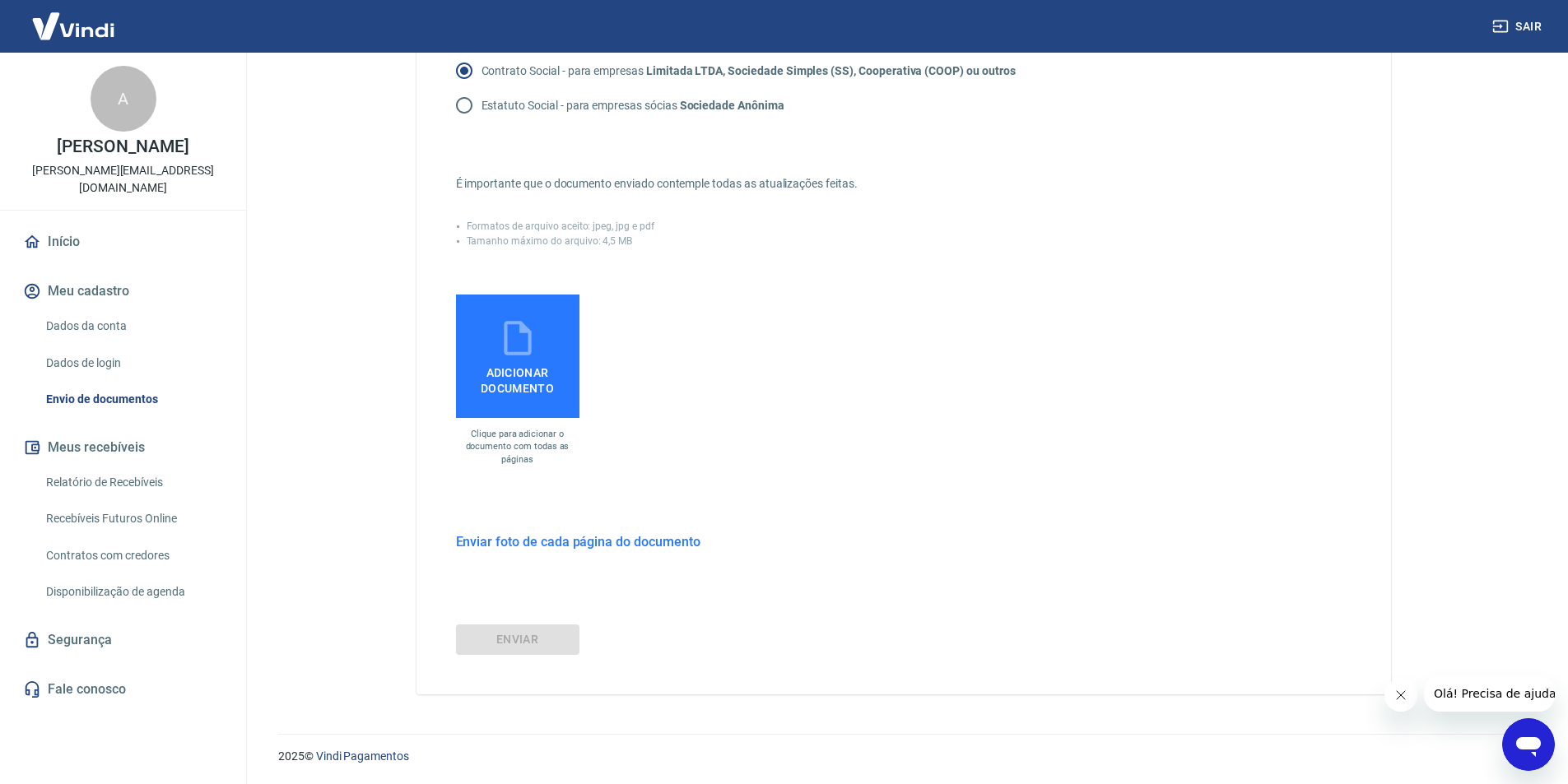
click at [520, 373] on span "Adicionar documento" at bounding box center [517, 377] width 110 height 37
click at [0, 0] on input "Adicionar documento" at bounding box center [0, 0] width 0 height 0
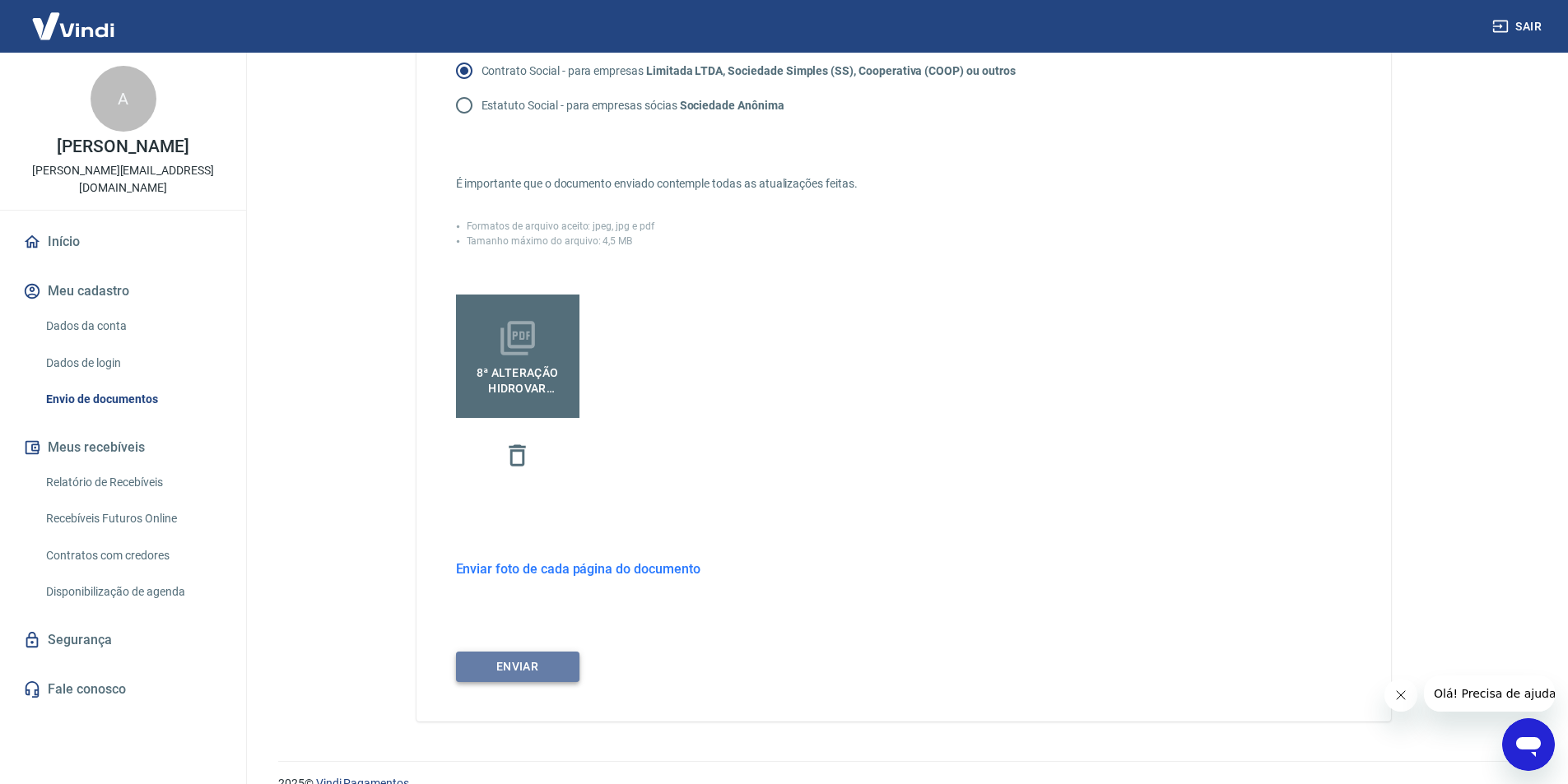
click at [555, 663] on button "ENVIAR" at bounding box center [518, 667] width 124 height 30
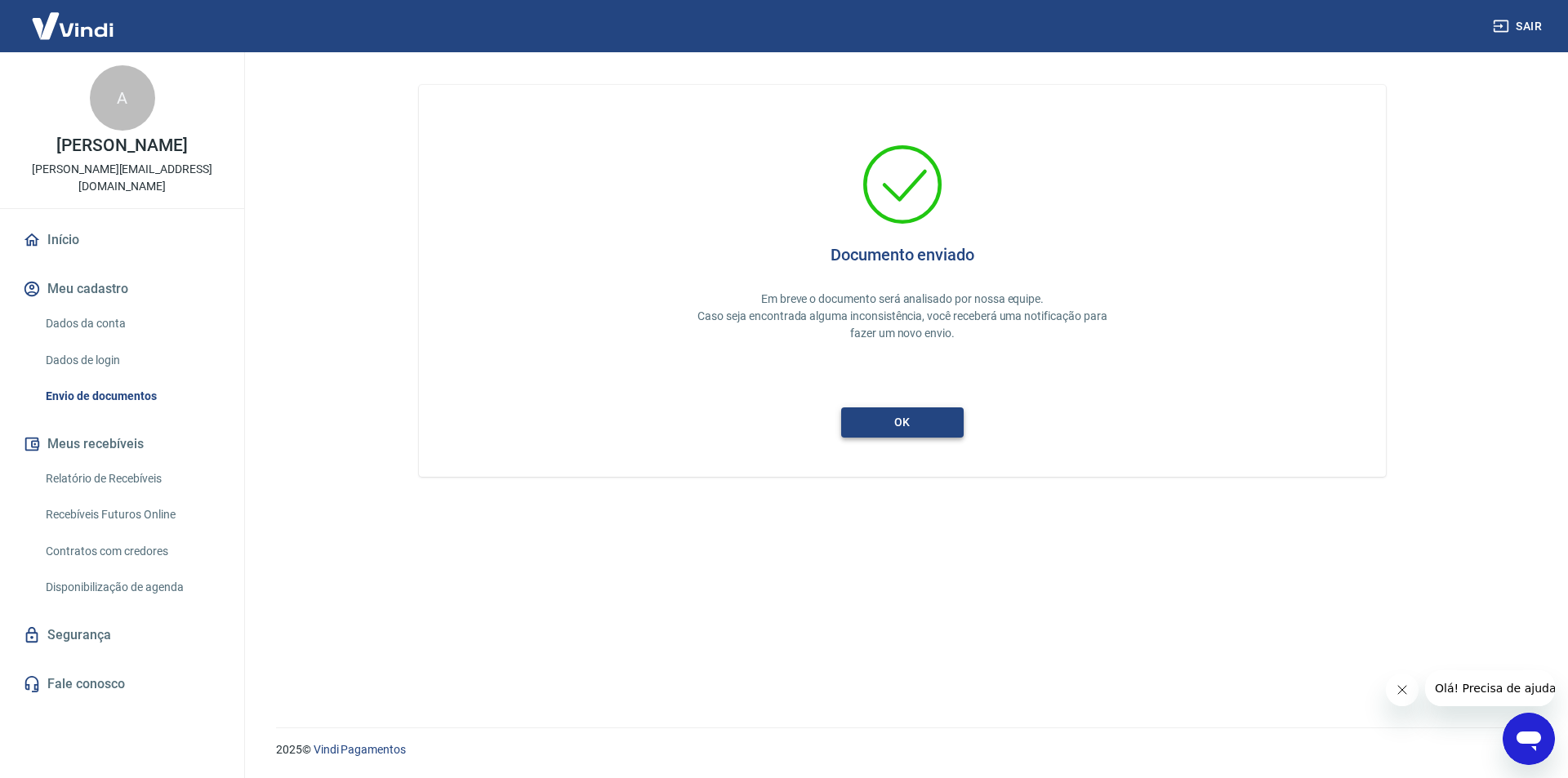
click at [916, 432] on button "ok" at bounding box center [902, 423] width 123 height 30
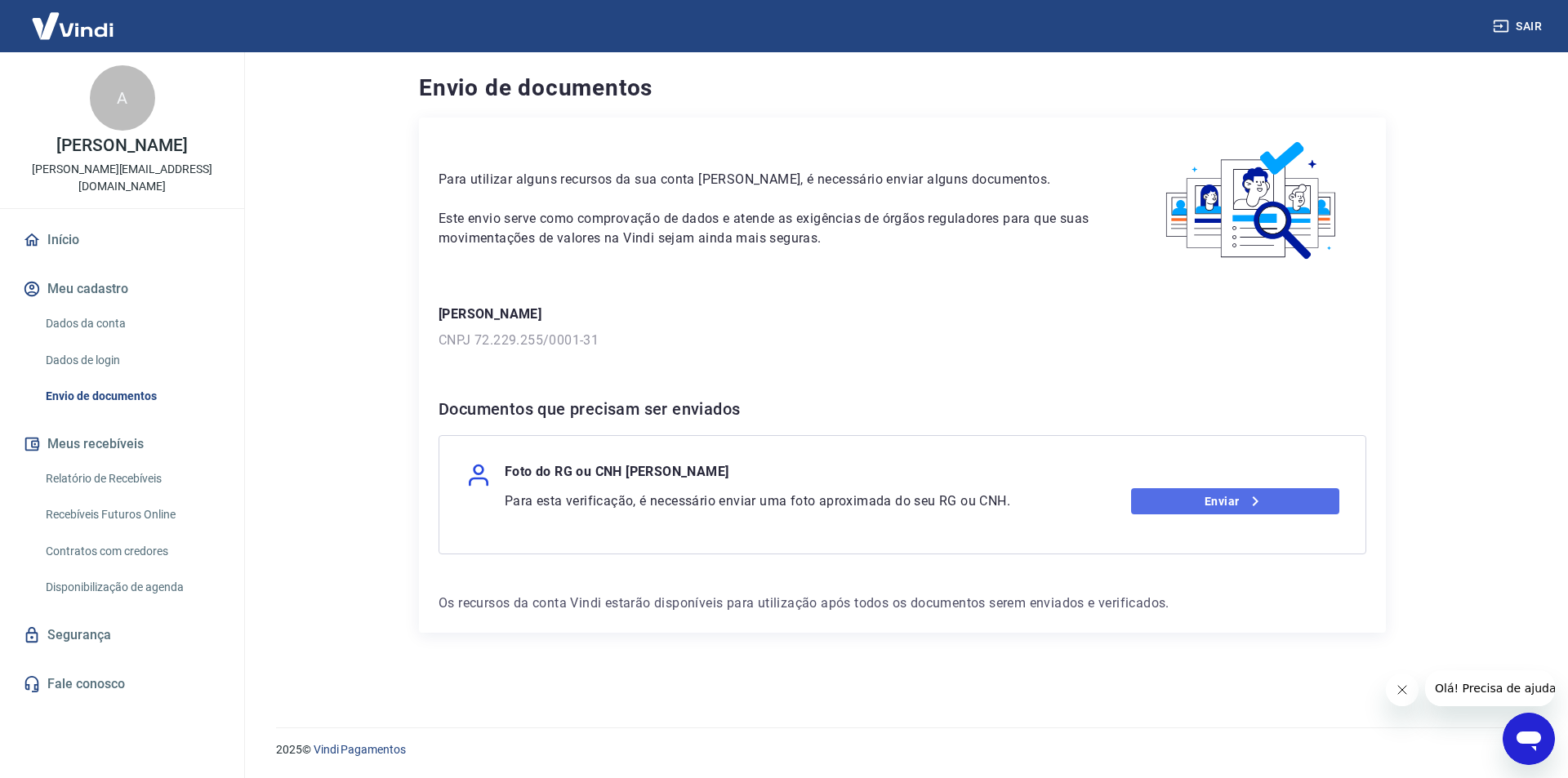
click at [1254, 499] on icon at bounding box center [1255, 502] width 20 height 20
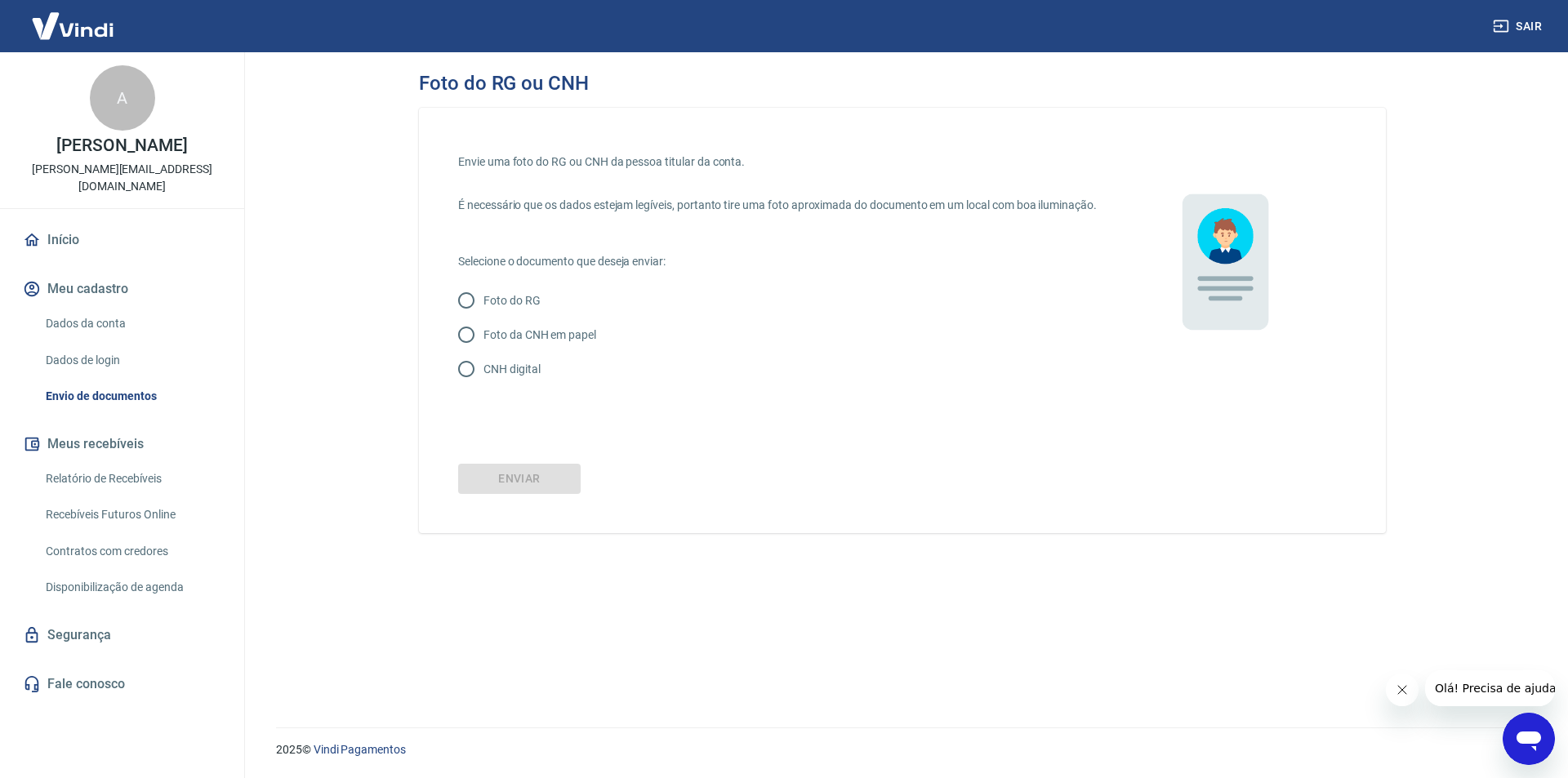
click at [460, 384] on input "CNH digital" at bounding box center [466, 369] width 34 height 34
radio input "true"
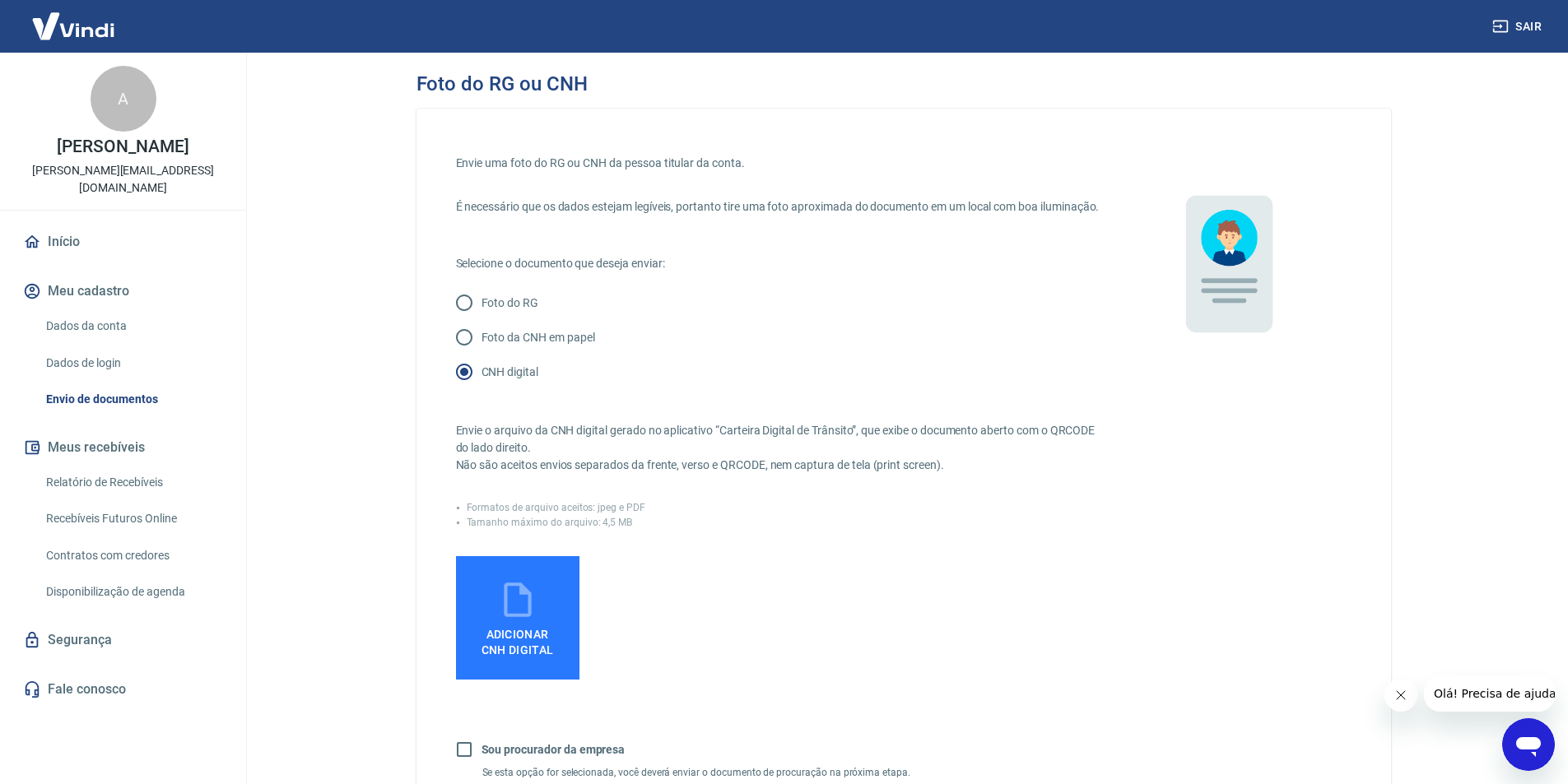
click at [521, 620] on icon at bounding box center [517, 599] width 41 height 41
click at [0, 0] on input "Adicionar CNH Digital" at bounding box center [0, 0] width 0 height 0
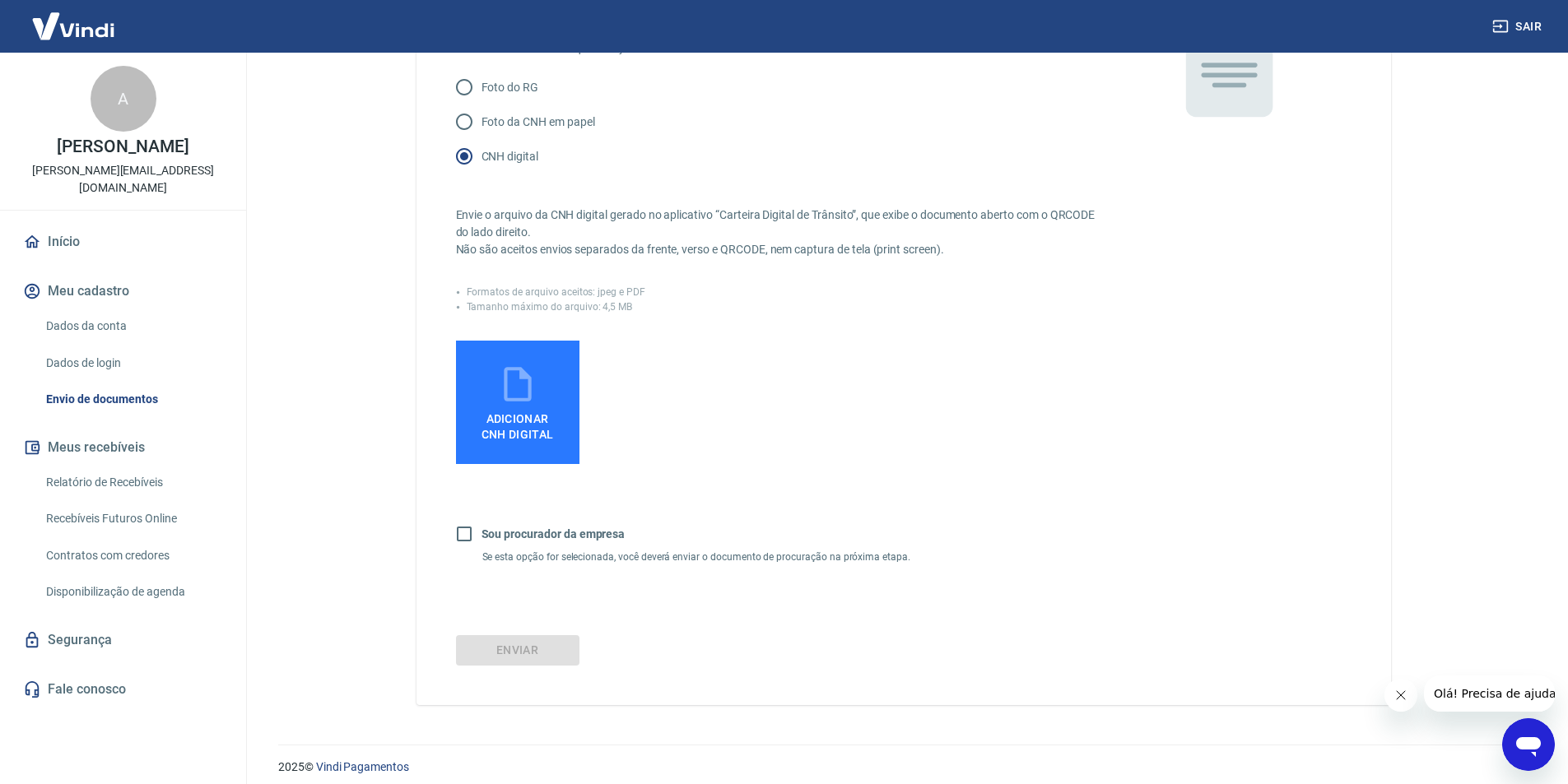
scroll to position [245, 0]
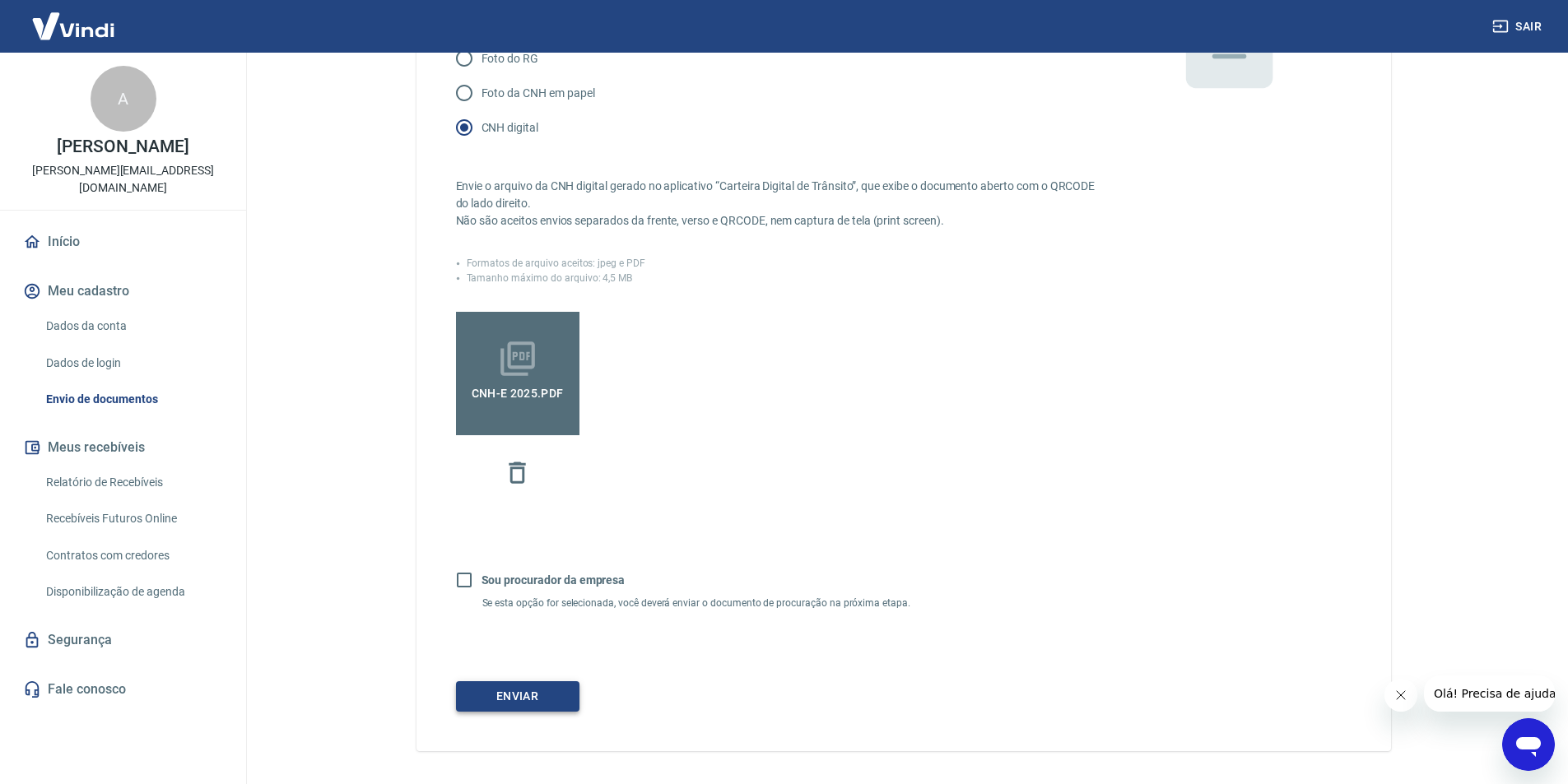
click at [539, 712] on button "Enviar" at bounding box center [518, 697] width 124 height 30
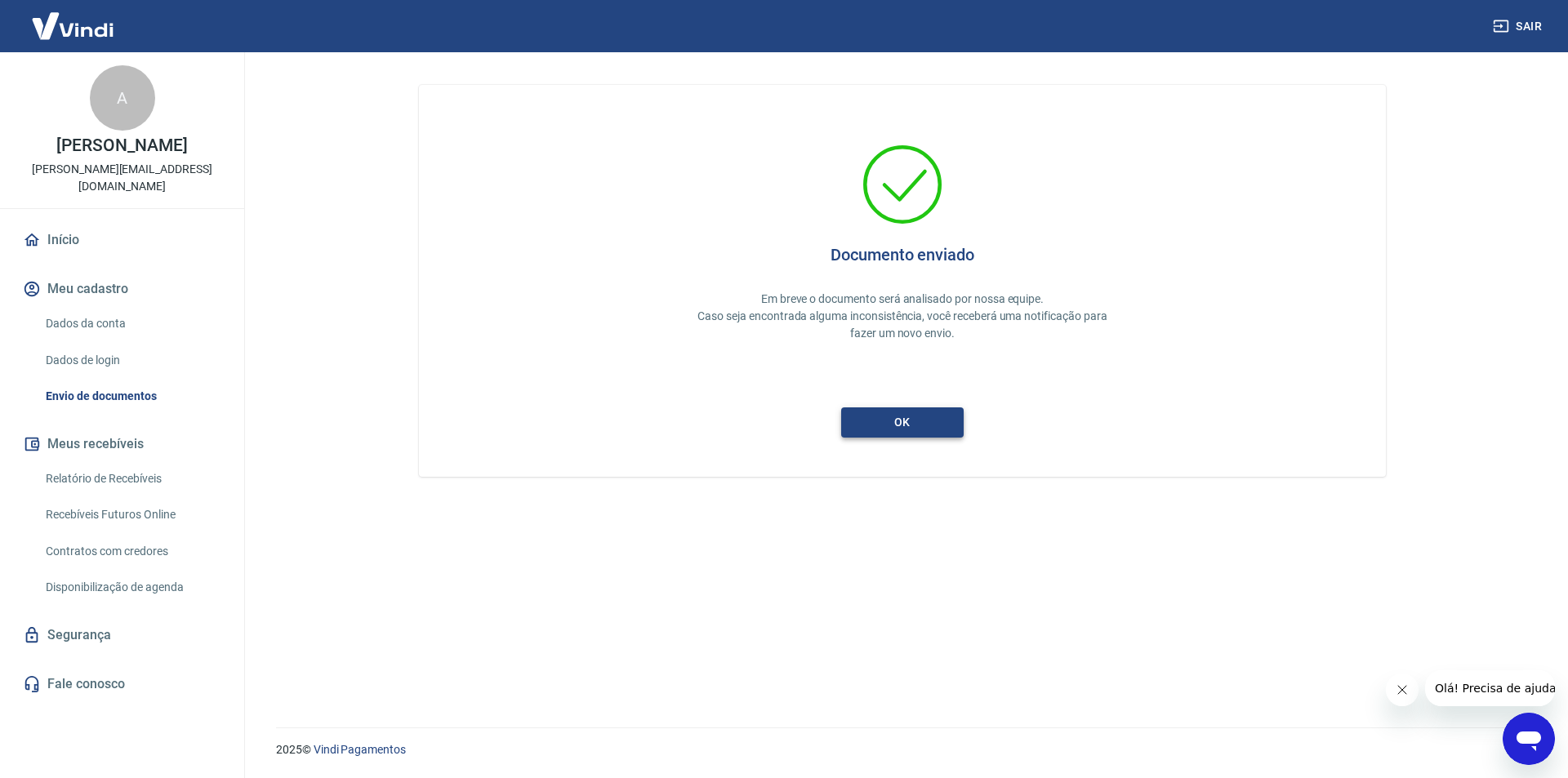
click at [892, 429] on button "ok" at bounding box center [902, 423] width 123 height 30
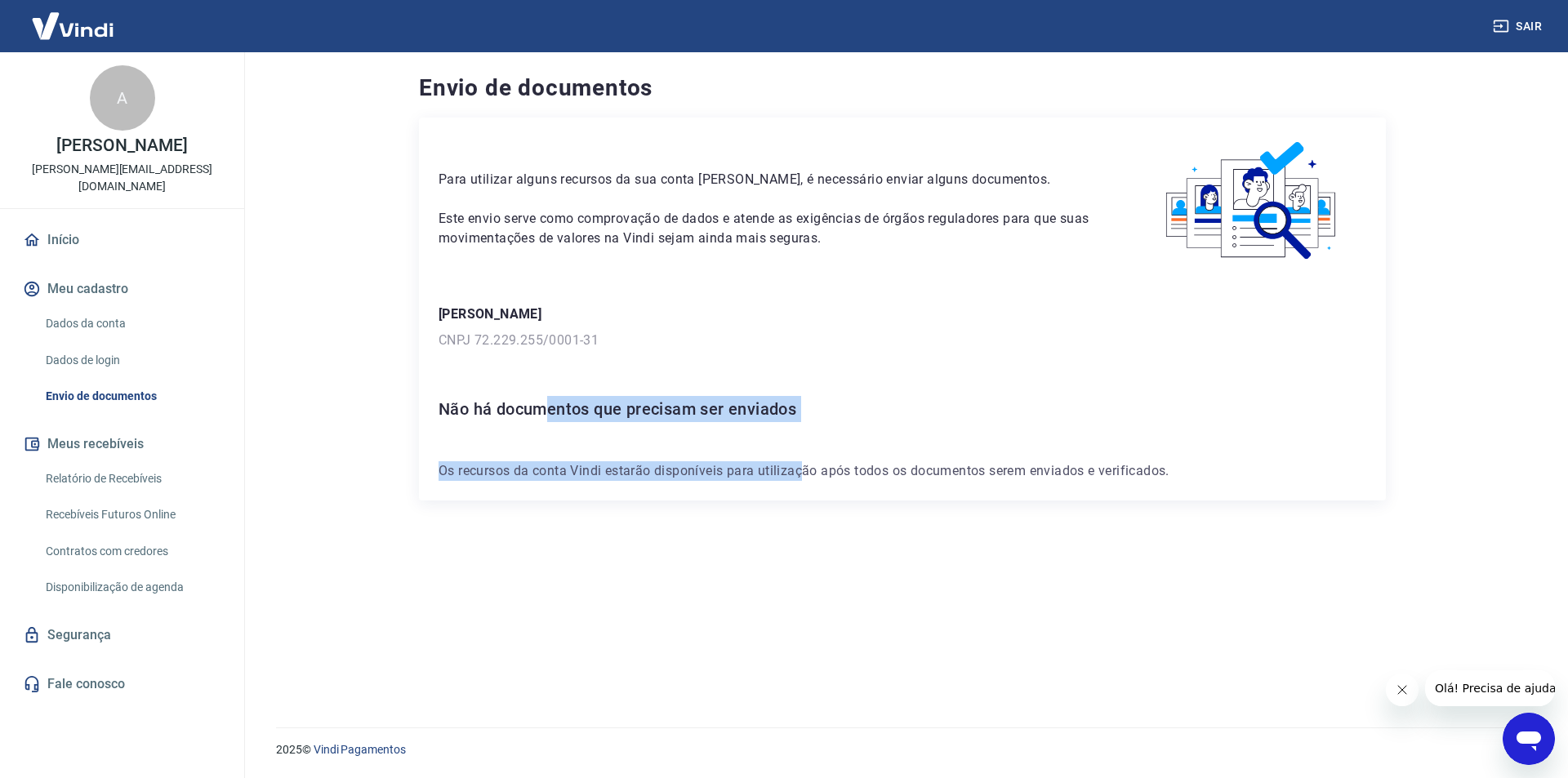
drag, startPoint x: 553, startPoint y: 409, endPoint x: 806, endPoint y: 428, distance: 253.7
click at [806, 428] on div "Para utilizar alguns recursos da sua conta Vindi, é necessário enviar alguns do…" at bounding box center [902, 309] width 967 height 383
click at [812, 416] on h6 "Não há documentos que precisam ser enviados" at bounding box center [902, 409] width 927 height 26
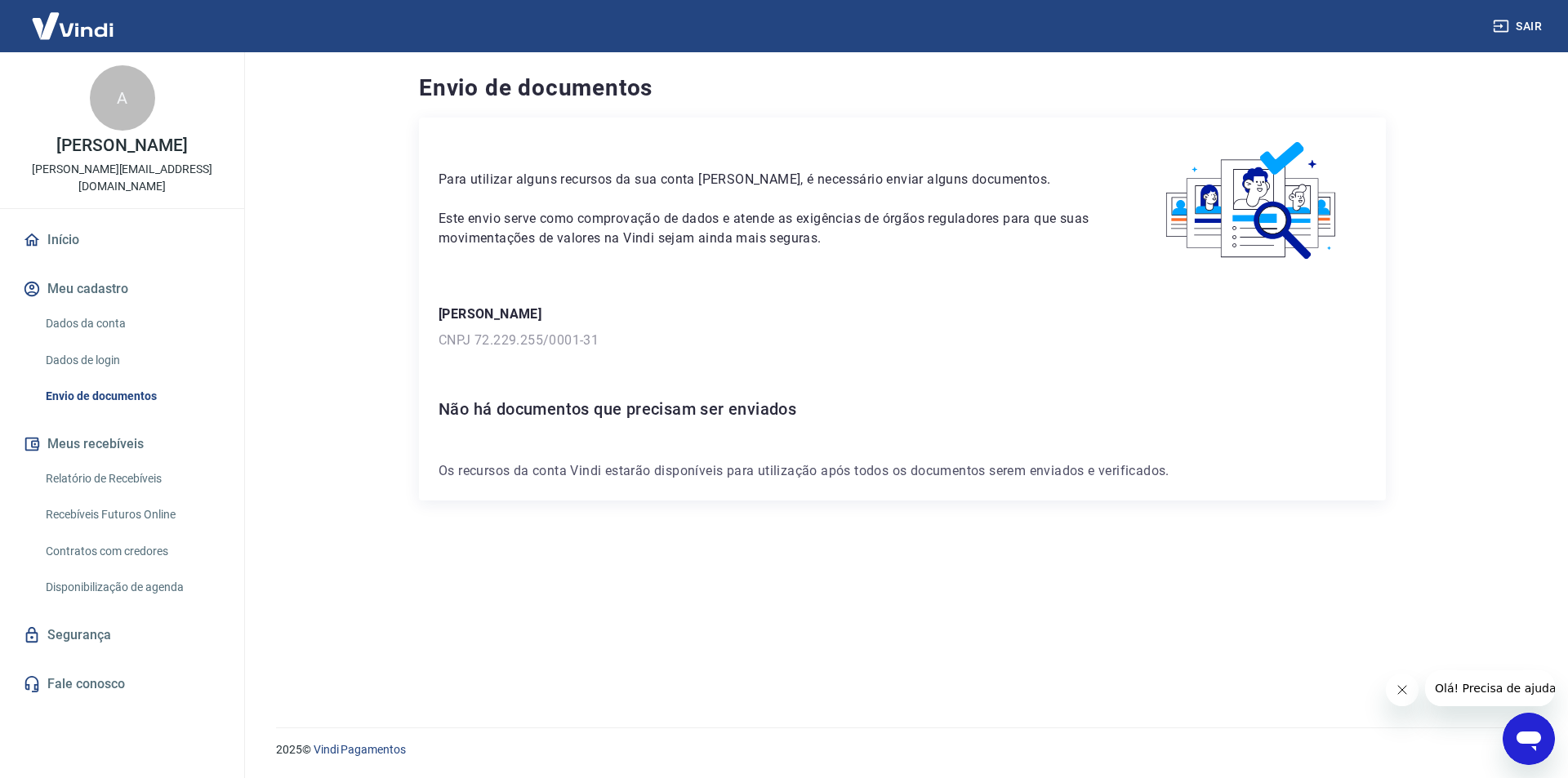
click at [131, 480] on link "Relatório de Recebíveis" at bounding box center [132, 479] width 185 height 33
